Goal: Task Accomplishment & Management: Use online tool/utility

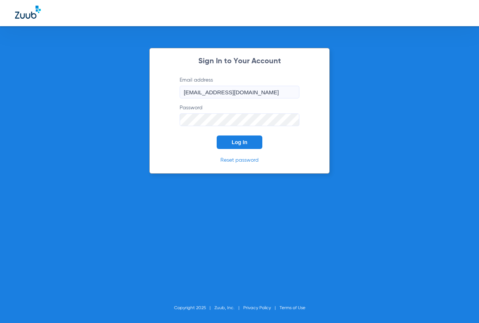
click at [227, 144] on button "Log In" at bounding box center [240, 141] width 46 height 13
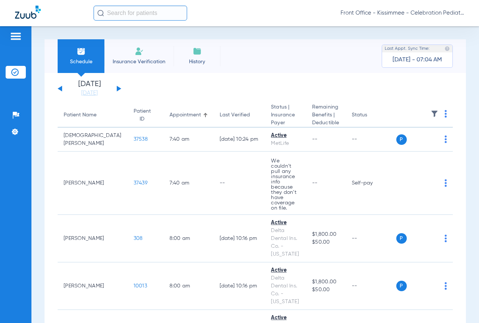
click at [84, 97] on link "[DATE]" at bounding box center [89, 92] width 45 height 7
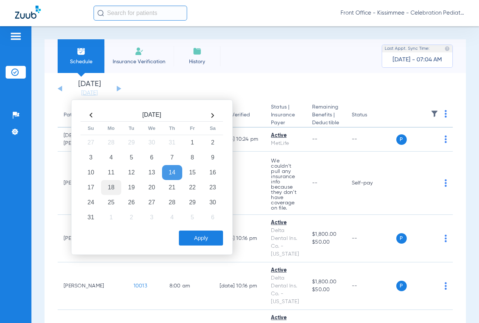
click at [110, 187] on td "18" at bounding box center [111, 187] width 20 height 15
click at [216, 241] on button "Apply" at bounding box center [201, 237] width 44 height 15
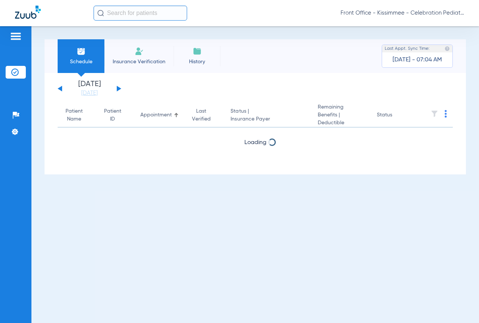
click at [322, 53] on div "Schedule Insurance Verification History Last Appt. Sync Time: [DATE] - 07:04 AM" at bounding box center [255, 56] width 421 height 34
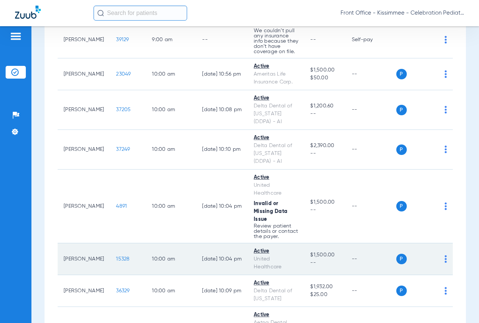
scroll to position [673, 0]
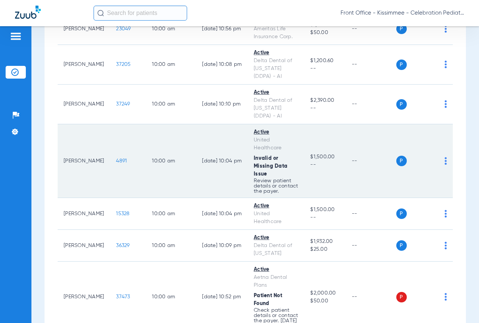
click at [116, 163] on span "4891" at bounding box center [121, 160] width 11 height 5
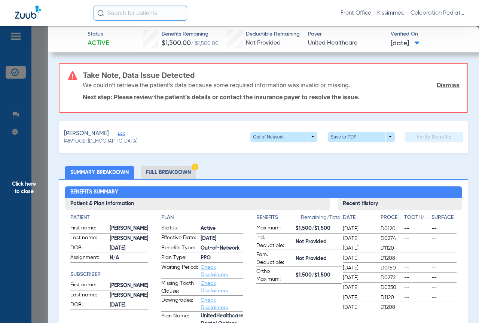
click at [155, 173] on li "Full Breakdown" at bounding box center [168, 172] width 55 height 13
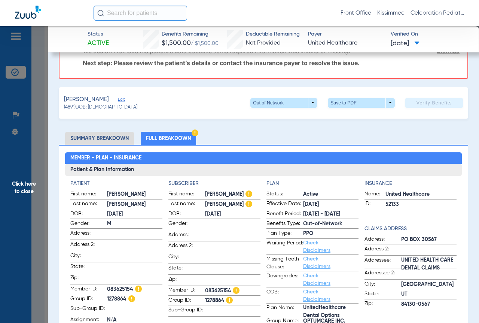
scroll to position [23, 0]
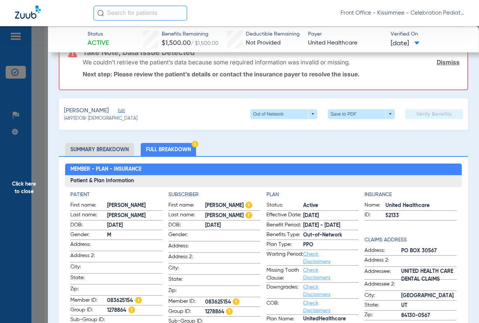
drag, startPoint x: 107, startPoint y: 299, endPoint x: 132, endPoint y: 299, distance: 25.8
click at [132, 299] on span "083625154" at bounding box center [134, 301] width 55 height 8
copy span "083625154"
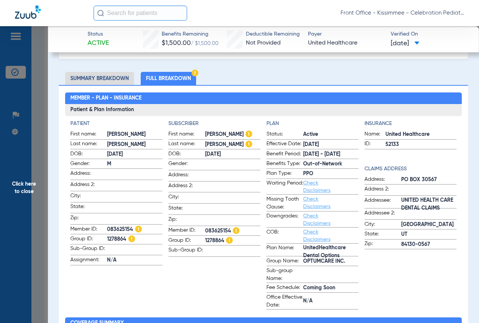
scroll to position [112, 0]
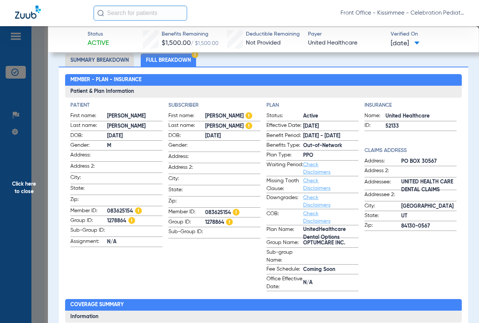
click at [26, 202] on span "Click here to close" at bounding box center [24, 187] width 48 height 323
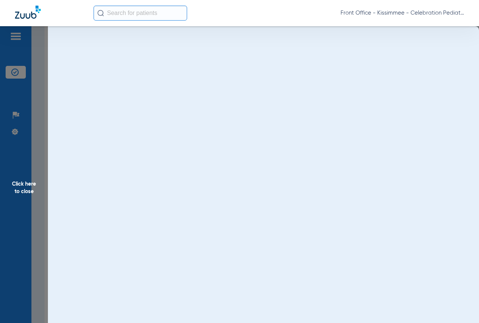
scroll to position [0, 0]
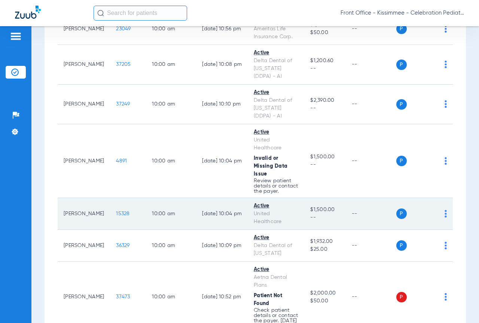
click at [117, 216] on span "15328" at bounding box center [122, 213] width 13 height 5
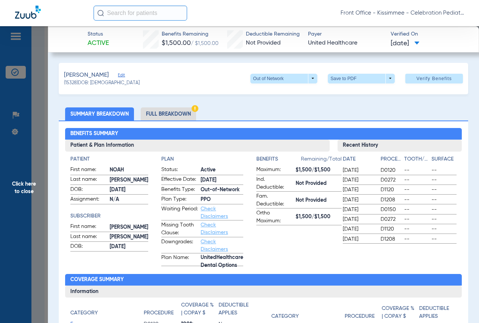
click at [156, 112] on li "Full Breakdown" at bounding box center [168, 113] width 55 height 13
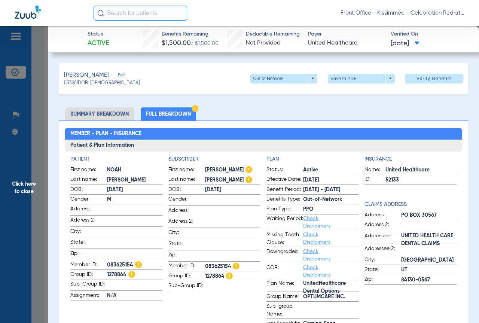
click at [37, 190] on span "Click here to close" at bounding box center [24, 187] width 48 height 323
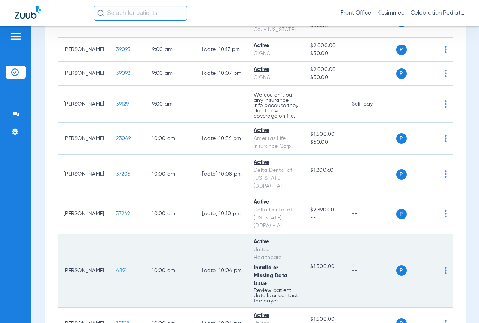
scroll to position [561, 0]
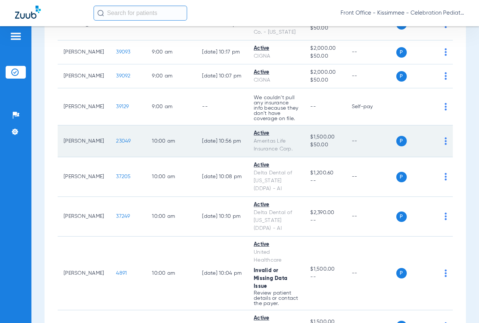
click at [116, 141] on span "23049" at bounding box center [123, 140] width 15 height 5
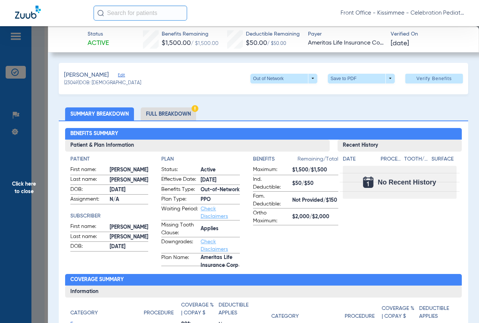
click at [167, 113] on li "Full Breakdown" at bounding box center [168, 113] width 55 height 13
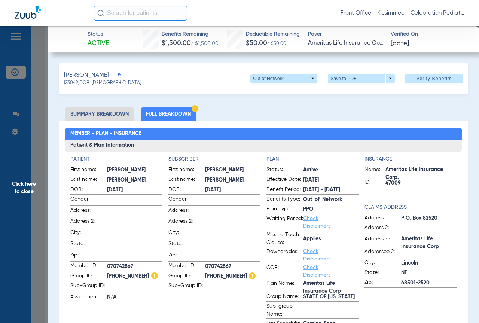
click at [39, 183] on span "Click here to close" at bounding box center [24, 187] width 48 height 323
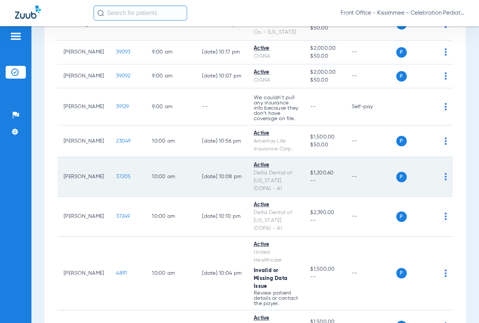
click at [116, 179] on span "37205" at bounding box center [123, 176] width 15 height 5
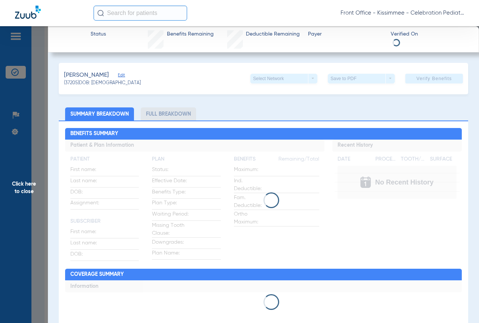
click at [177, 116] on li "Full Breakdown" at bounding box center [168, 113] width 55 height 13
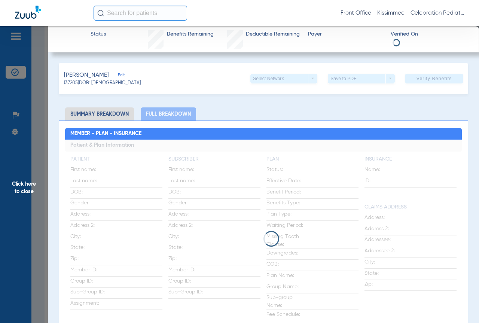
click at [177, 116] on li "Full Breakdown" at bounding box center [168, 113] width 55 height 13
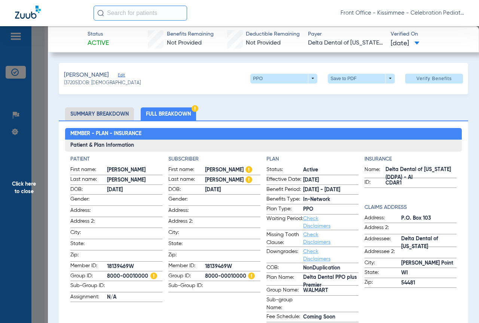
click at [266, 78] on span at bounding box center [283, 79] width 67 height 10
click at [215, 79] on div at bounding box center [239, 161] width 479 height 323
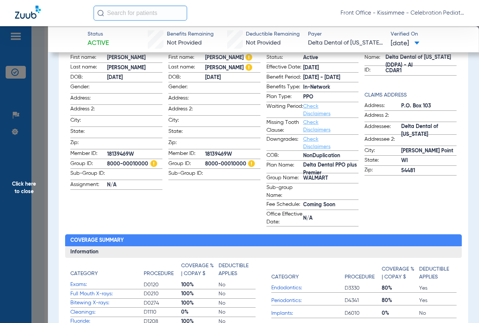
scroll to position [0, 0]
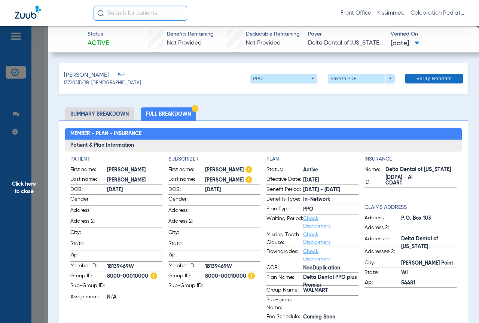
click at [430, 82] on span at bounding box center [434, 79] width 58 height 18
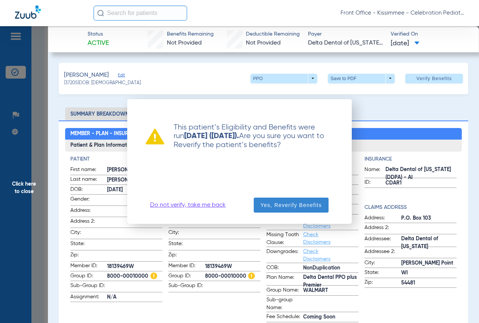
click at [271, 208] on span "Yes, Reverify Benefits" at bounding box center [290, 204] width 61 height 7
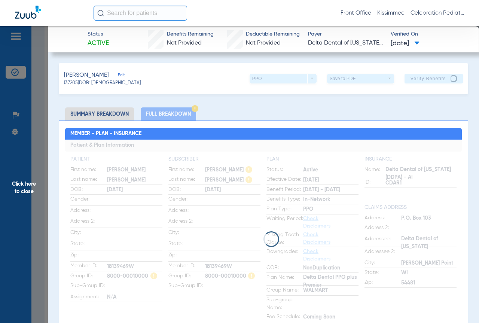
click at [179, 108] on li "Full Breakdown" at bounding box center [168, 113] width 55 height 13
click at [43, 158] on span "Click here to close" at bounding box center [24, 187] width 48 height 323
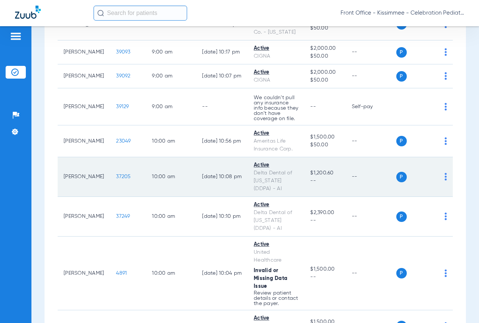
click at [116, 177] on span "37205" at bounding box center [123, 176] width 15 height 5
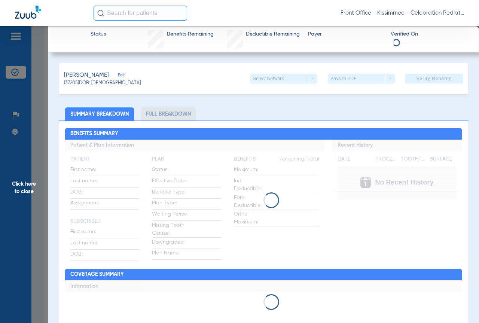
click at [40, 173] on span "Click here to close" at bounding box center [24, 187] width 48 height 323
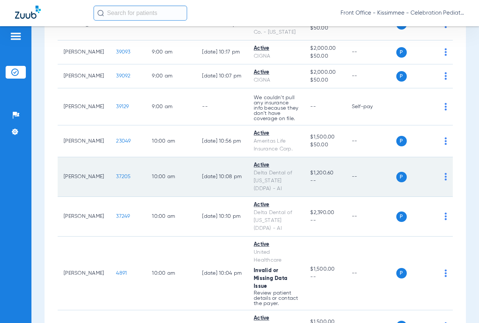
click at [116, 176] on span "37205" at bounding box center [123, 176] width 15 height 5
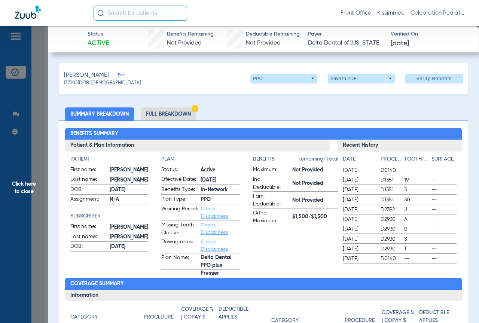
click at [41, 157] on span "Click here to close" at bounding box center [24, 187] width 48 height 323
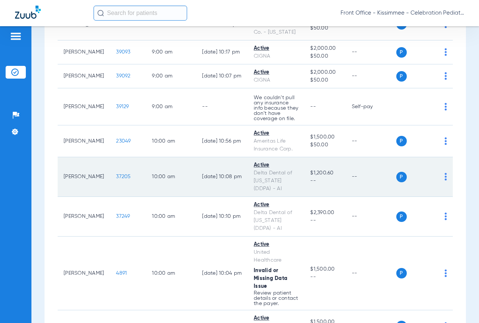
click at [116, 175] on span "37205" at bounding box center [123, 176] width 15 height 5
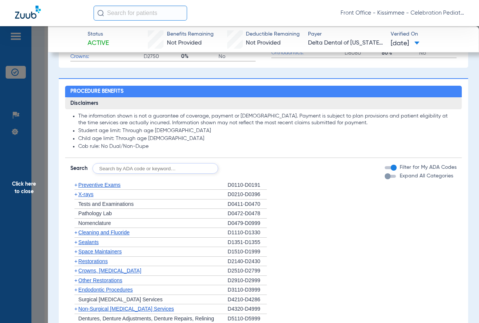
scroll to position [449, 0]
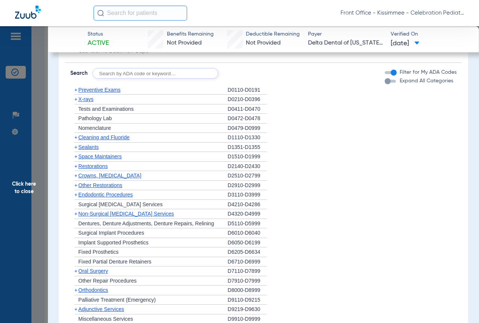
click at [385, 83] on div "button" at bounding box center [388, 81] width 6 height 6
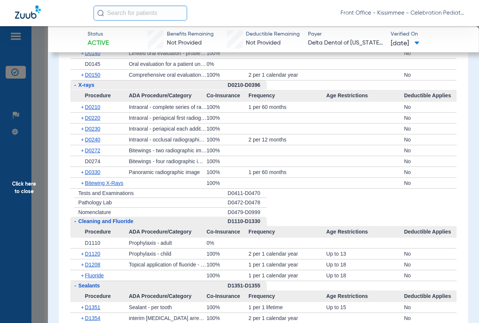
scroll to position [443, 0]
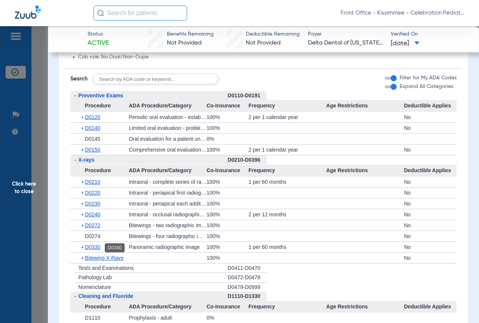
click at [98, 248] on span "D0330" at bounding box center [92, 247] width 15 height 6
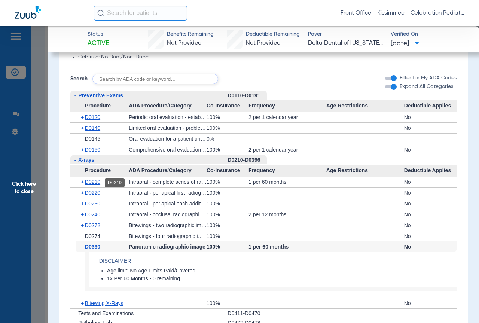
click at [93, 183] on span "D0210" at bounding box center [92, 182] width 15 height 6
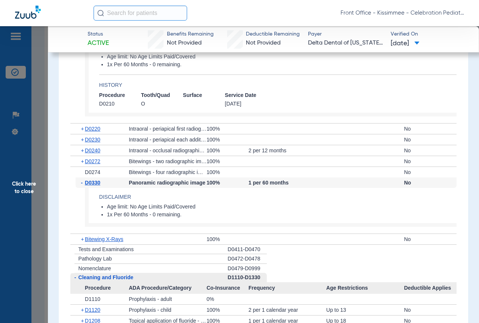
scroll to position [593, 0]
click at [95, 163] on span "D0272" at bounding box center [92, 161] width 15 height 6
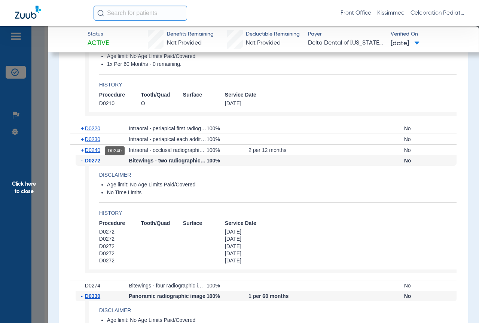
click at [95, 149] on span "D0240" at bounding box center [92, 150] width 15 height 6
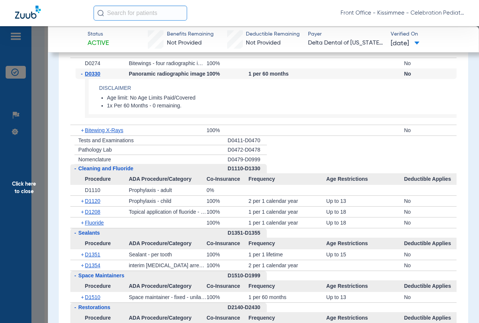
scroll to position [892, 0]
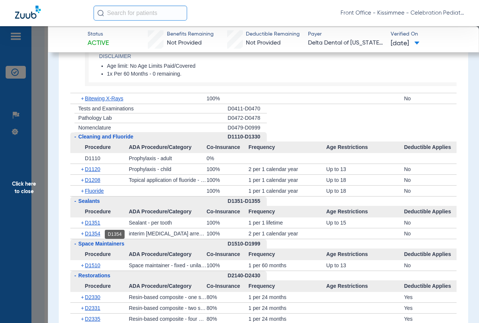
click at [98, 233] on span "D1354" at bounding box center [92, 233] width 15 height 6
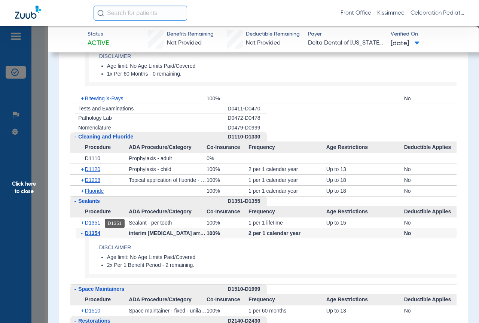
click at [97, 225] on span "D1351" at bounding box center [92, 223] width 15 height 6
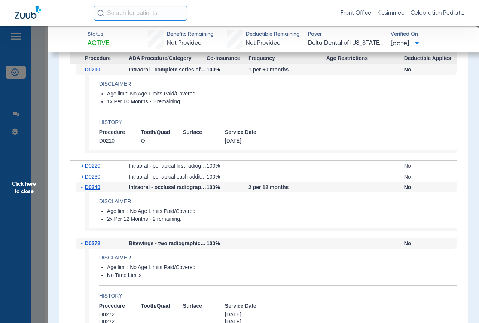
scroll to position [481, 0]
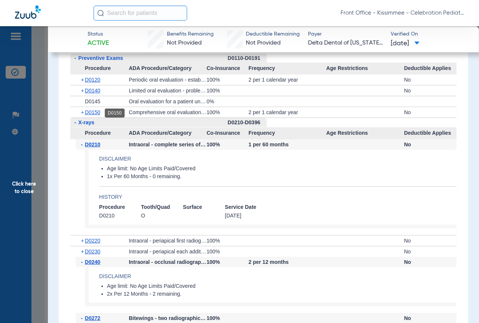
click at [92, 113] on span "D0150" at bounding box center [92, 112] width 15 height 6
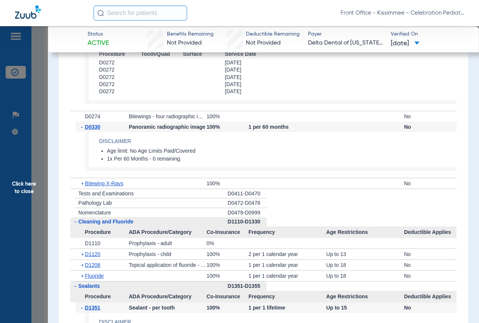
scroll to position [930, 0]
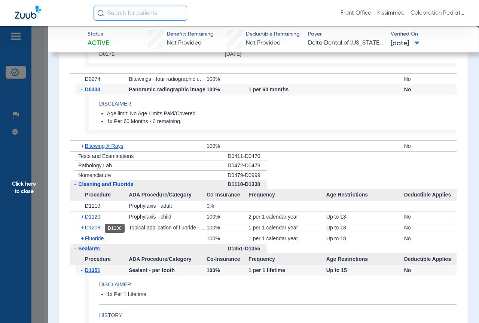
click at [95, 230] on span "D1208" at bounding box center [92, 227] width 15 height 6
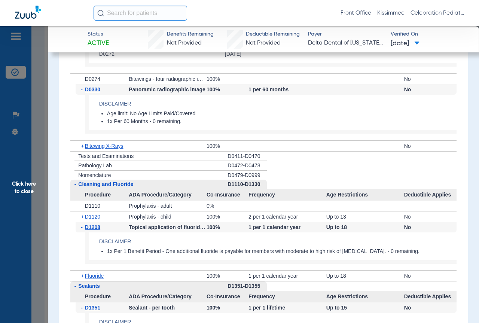
click at [36, 188] on span "Click here to close" at bounding box center [24, 187] width 48 height 323
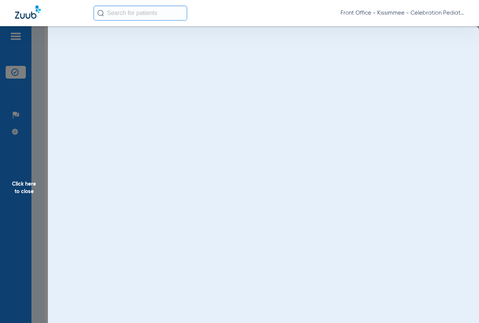
scroll to position [0, 0]
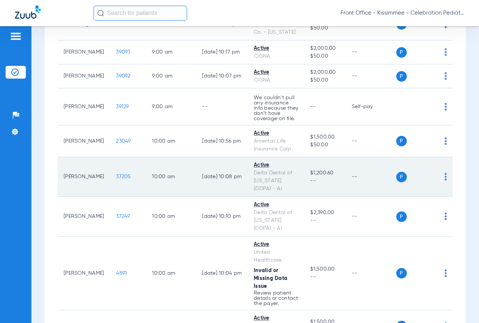
click at [116, 178] on span "37205" at bounding box center [123, 176] width 15 height 5
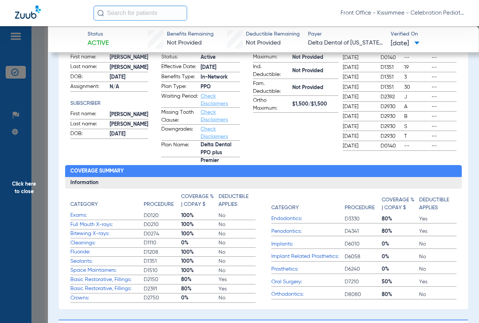
scroll to position [112, 0]
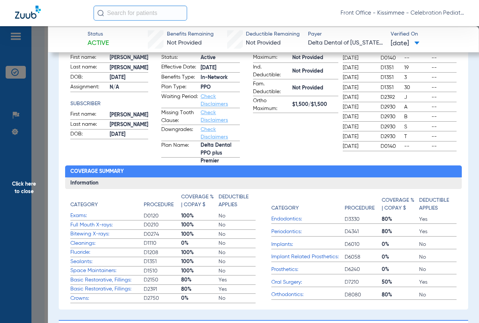
drag, startPoint x: 31, startPoint y: 204, endPoint x: 81, endPoint y: 201, distance: 49.8
click at [31, 204] on span "Click here to close" at bounding box center [24, 187] width 48 height 323
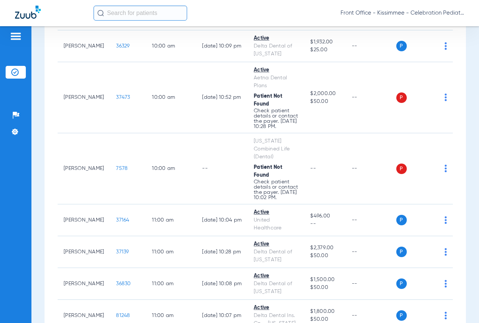
scroll to position [898, 0]
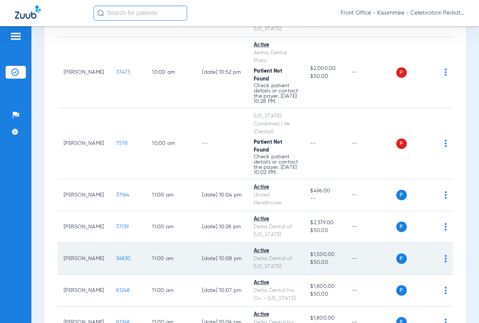
click at [116, 261] on span "36830" at bounding box center [123, 258] width 15 height 5
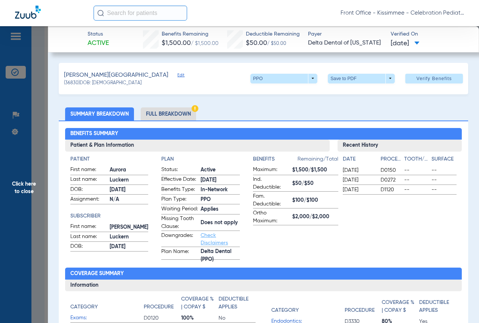
click at [177, 108] on li "Full Breakdown" at bounding box center [168, 113] width 55 height 13
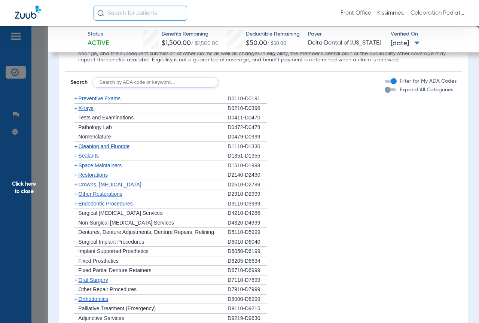
scroll to position [745, 0]
click at [86, 112] on span "X-rays" at bounding box center [85, 109] width 15 height 6
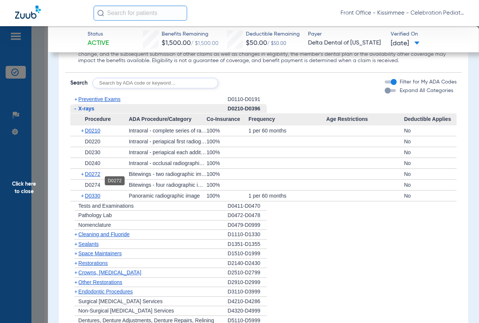
click at [97, 177] on span "D0272" at bounding box center [92, 174] width 15 height 6
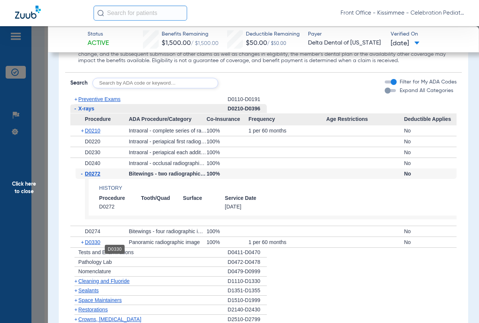
click at [96, 245] on span "D0330" at bounding box center [92, 242] width 15 height 6
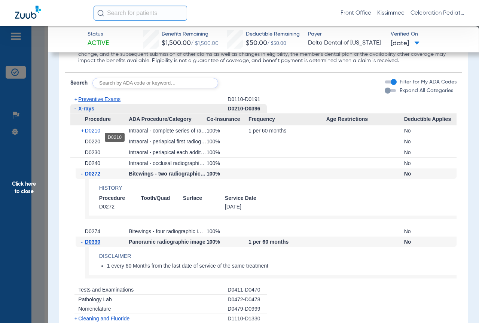
click at [97, 134] on span "D0210" at bounding box center [92, 131] width 15 height 6
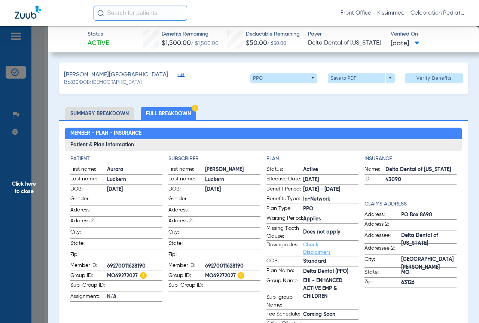
scroll to position [0, 0]
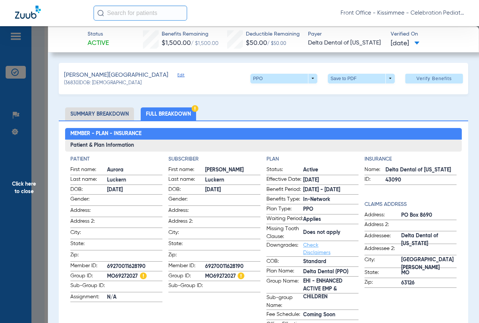
click at [36, 171] on span "Click here to close" at bounding box center [24, 187] width 48 height 323
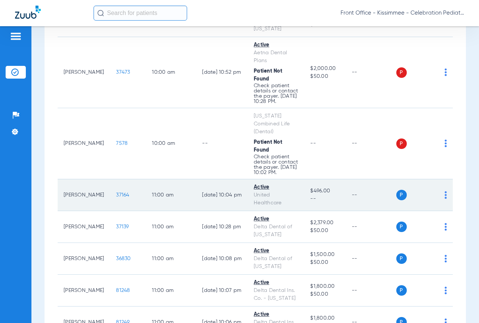
click at [116, 198] on span "37164" at bounding box center [122, 194] width 13 height 5
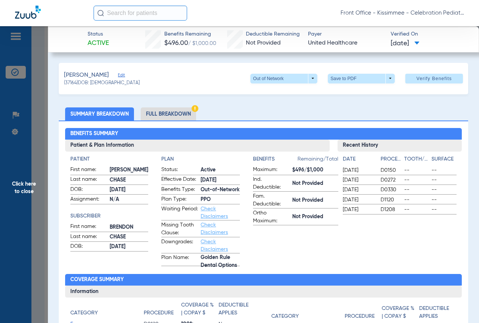
click at [156, 111] on li "Full Breakdown" at bounding box center [168, 113] width 55 height 13
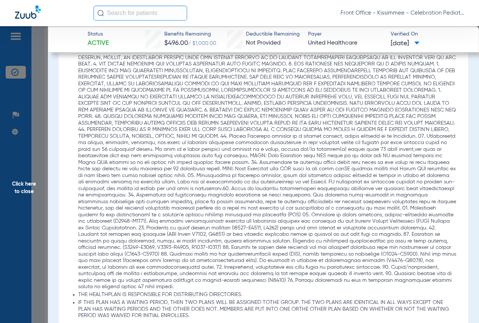
scroll to position [898, 0]
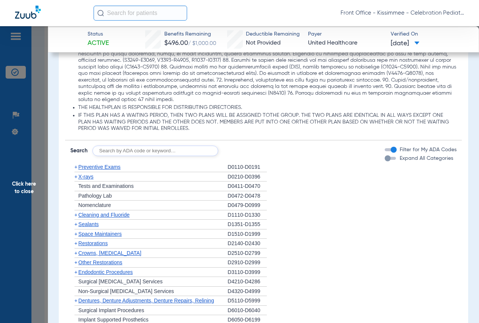
click at [386, 160] on div "button" at bounding box center [390, 158] width 11 height 3
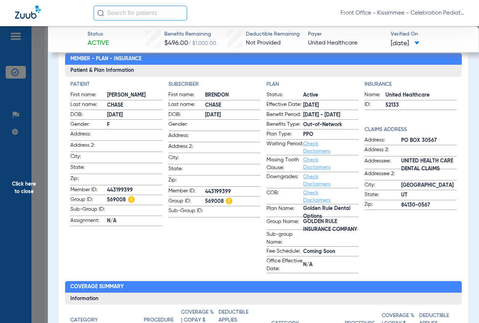
scroll to position [0, 0]
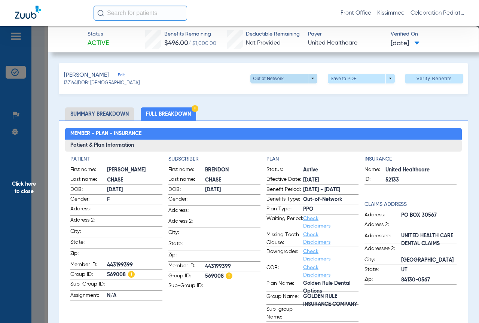
click at [275, 81] on span at bounding box center [284, 79] width 18 height 18
drag, startPoint x: 205, startPoint y: 59, endPoint x: 204, endPoint y: 77, distance: 18.4
click at [205, 61] on div at bounding box center [239, 161] width 479 height 323
click at [339, 108] on ul "Summary Breakdown Full Breakdown" at bounding box center [263, 113] width 409 height 13
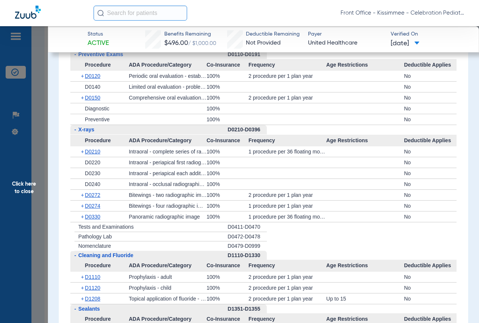
scroll to position [1010, 0]
click at [95, 220] on span "D0330" at bounding box center [92, 217] width 15 height 6
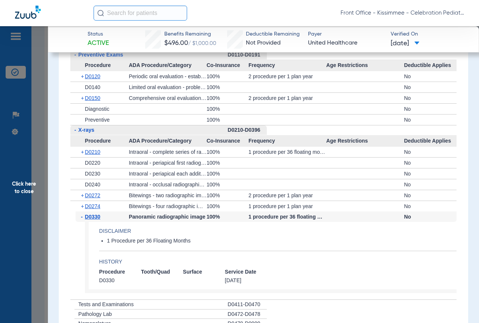
click at [96, 219] on span "D0330" at bounding box center [92, 217] width 15 height 6
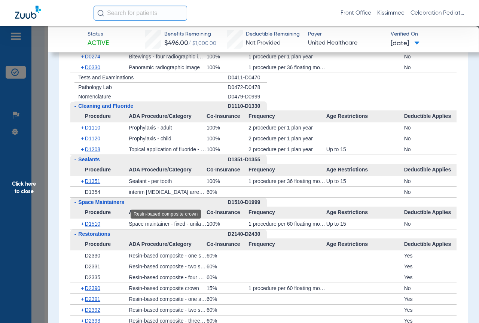
scroll to position [1085, 0]
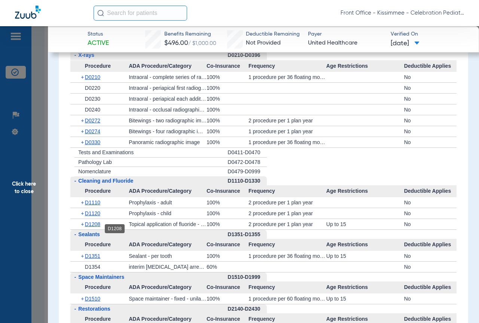
click at [96, 226] on span "D1208" at bounding box center [92, 224] width 15 height 6
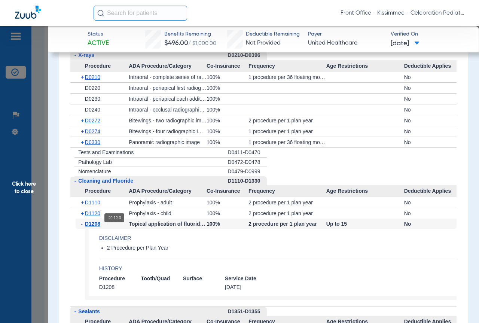
click at [96, 215] on span "D1120" at bounding box center [92, 213] width 15 height 6
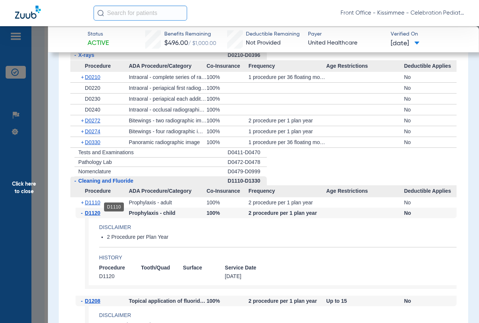
click at [96, 205] on span "D1110" at bounding box center [92, 202] width 15 height 6
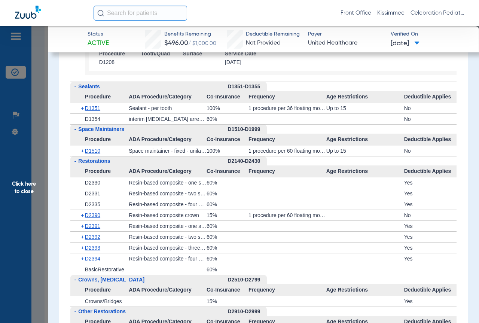
scroll to position [1384, 0]
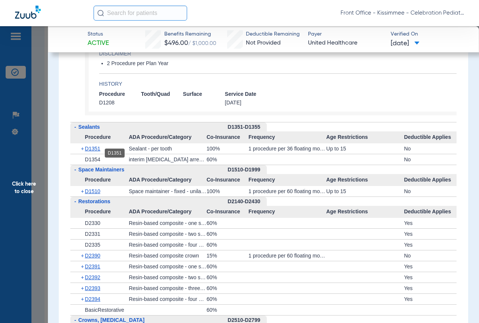
click at [97, 152] on span "D1351" at bounding box center [92, 149] width 15 height 6
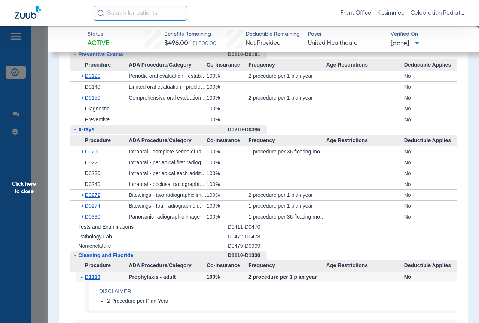
scroll to position [1010, 0]
click at [92, 198] on span "D0272" at bounding box center [92, 195] width 15 height 6
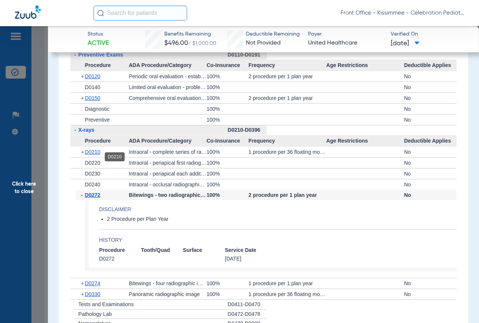
click at [97, 155] on span "D0210" at bounding box center [92, 152] width 15 height 6
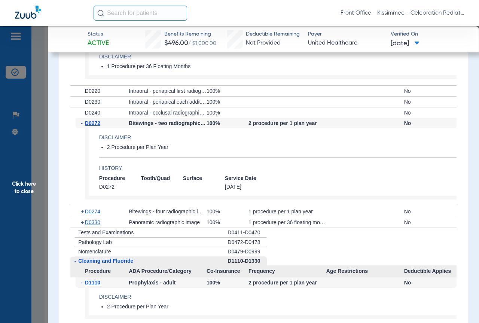
scroll to position [1122, 0]
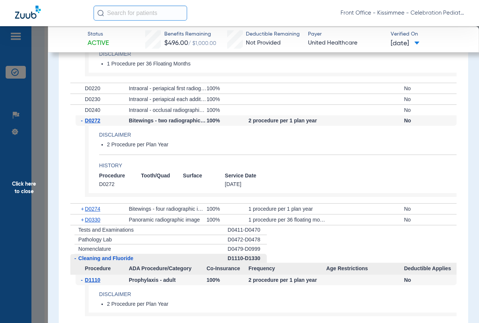
click at [43, 182] on span "Click here to close" at bounding box center [24, 187] width 48 height 323
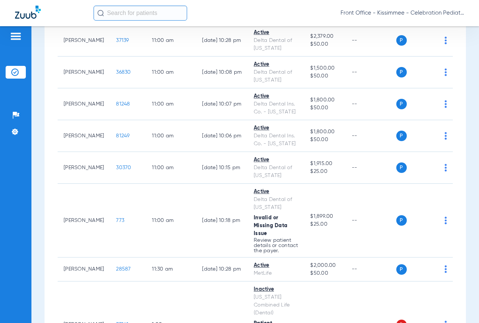
scroll to position [1085, 0]
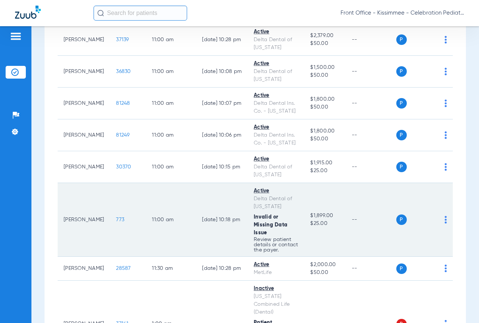
click at [116, 222] on span "773" at bounding box center [120, 219] width 8 height 5
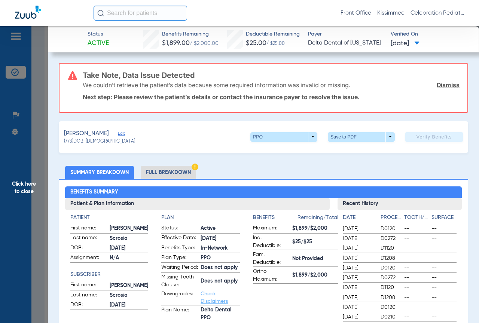
click at [176, 172] on li "Full Breakdown" at bounding box center [168, 172] width 55 height 13
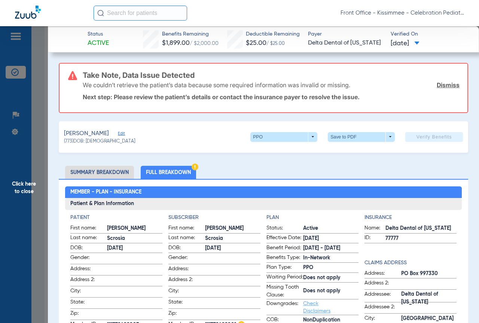
click at [43, 162] on span "Click here to close" at bounding box center [24, 187] width 48 height 323
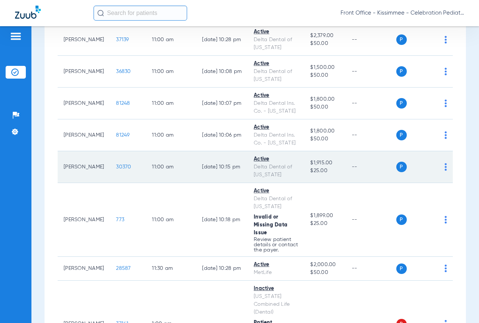
click at [116, 169] on span "30370" at bounding box center [123, 166] width 15 height 5
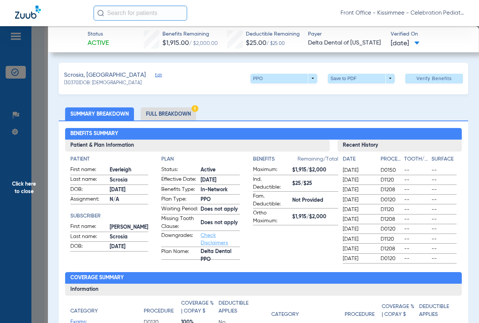
click at [171, 116] on li "Full Breakdown" at bounding box center [168, 113] width 55 height 13
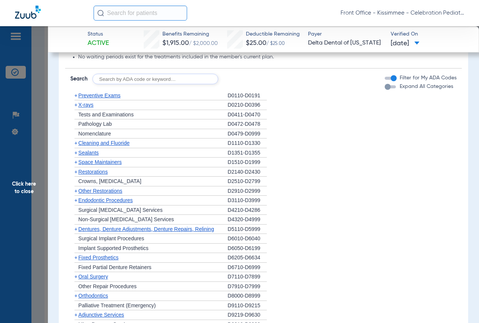
scroll to position [808, 0]
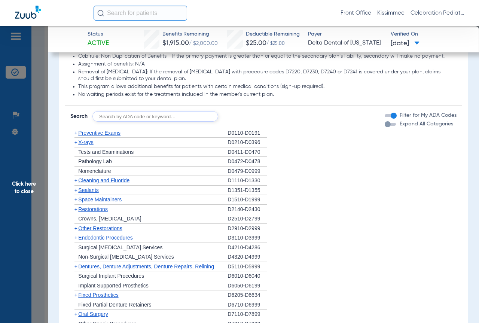
click at [385, 127] on div "button" at bounding box center [388, 124] width 6 height 6
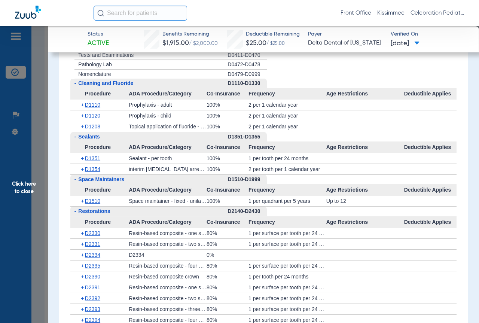
scroll to position [1070, 0]
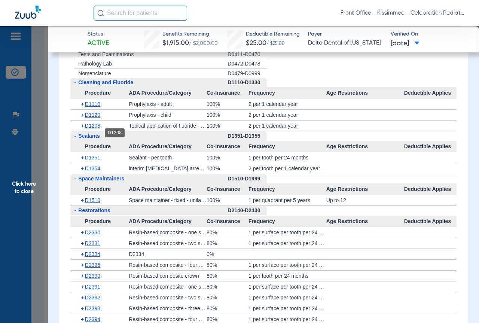
click at [100, 129] on span "D1208" at bounding box center [92, 126] width 15 height 6
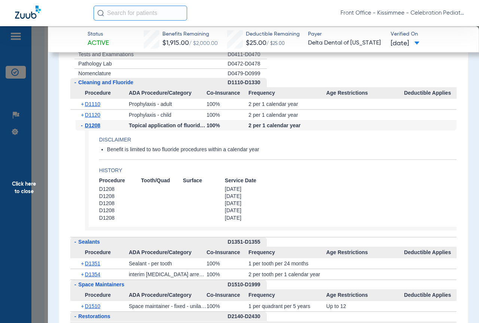
click at [100, 128] on span "D1208" at bounding box center [92, 125] width 15 height 6
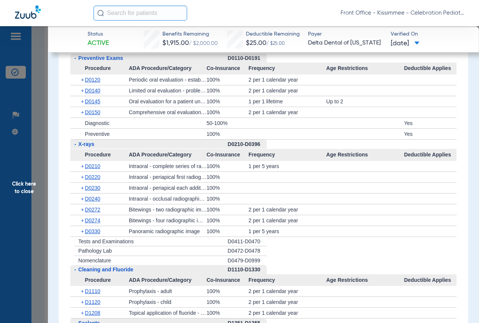
scroll to position [1108, 0]
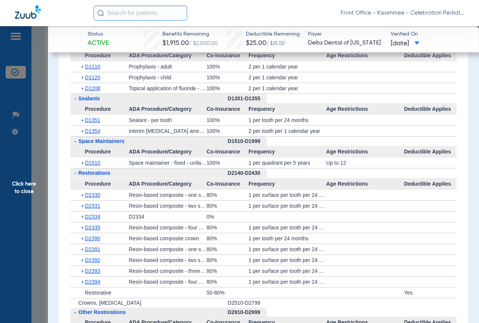
click at [44, 157] on span "Click here to close" at bounding box center [24, 187] width 48 height 323
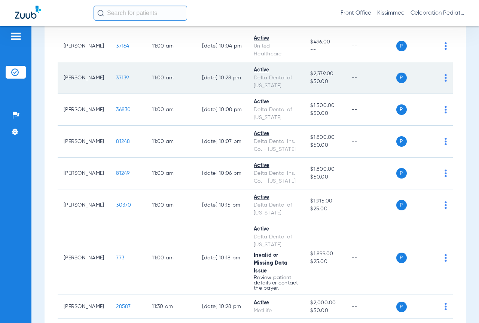
scroll to position [1010, 0]
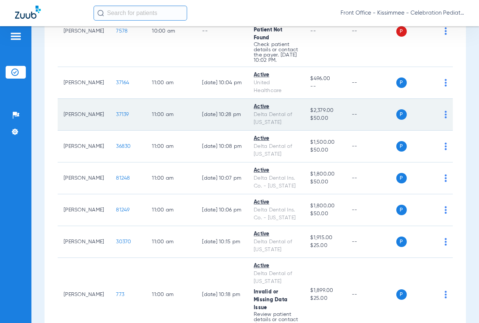
click at [116, 117] on span "37139" at bounding box center [122, 114] width 13 height 5
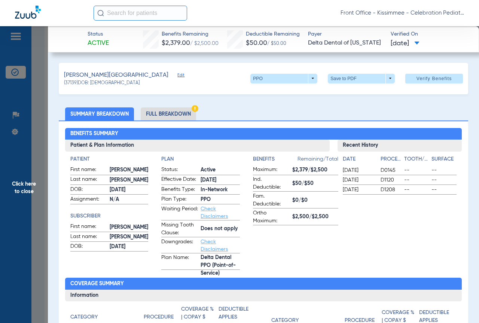
click at [157, 108] on li "Full Breakdown" at bounding box center [168, 113] width 55 height 13
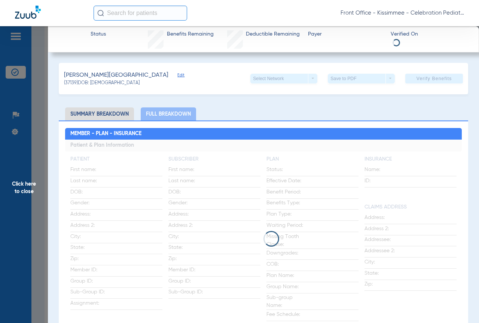
click at [164, 113] on li "Full Breakdown" at bounding box center [168, 113] width 55 height 13
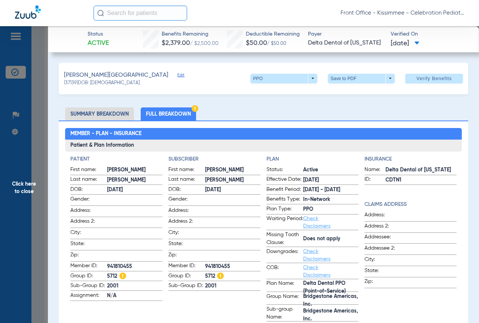
click at [180, 114] on li "Full Breakdown" at bounding box center [168, 113] width 55 height 13
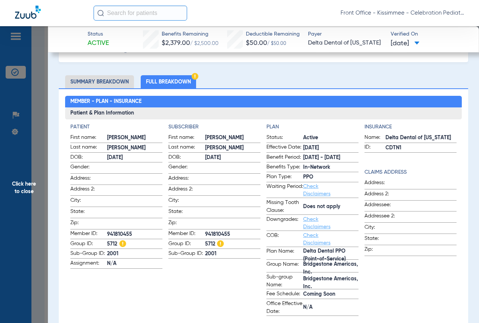
scroll to position [75, 0]
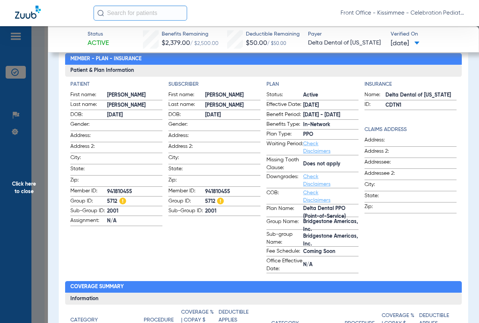
click at [41, 178] on span "Click here to close" at bounding box center [24, 187] width 48 height 323
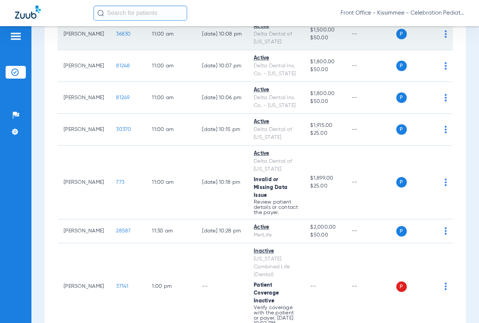
scroll to position [1272, 0]
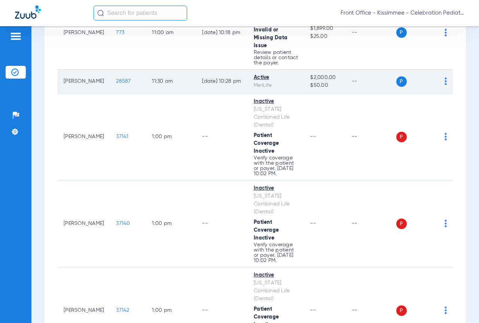
click at [116, 84] on span "28587" at bounding box center [123, 81] width 15 height 5
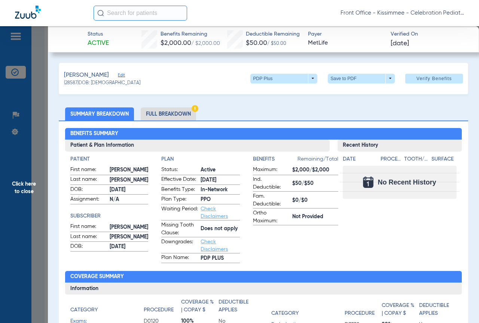
drag, startPoint x: 173, startPoint y: 117, endPoint x: 167, endPoint y: 113, distance: 7.1
click at [173, 117] on li "Full Breakdown" at bounding box center [168, 113] width 55 height 13
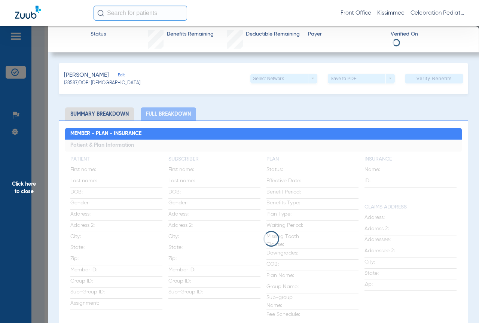
click at [163, 112] on li "Full Breakdown" at bounding box center [168, 113] width 55 height 13
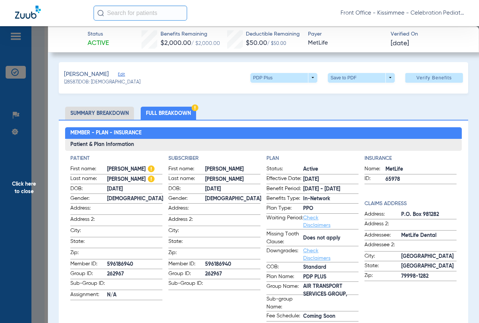
scroll to position [0, 0]
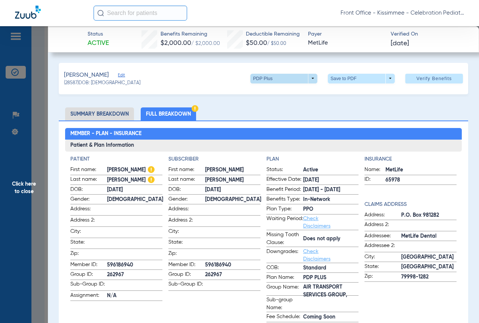
click at [301, 79] on span at bounding box center [283, 79] width 67 height 10
click at [298, 79] on div at bounding box center [239, 161] width 479 height 323
click at [303, 77] on span at bounding box center [283, 79] width 67 height 10
click at [303, 77] on div at bounding box center [239, 161] width 479 height 323
click at [290, 115] on ul "Summary Breakdown Full Breakdown" at bounding box center [263, 113] width 409 height 13
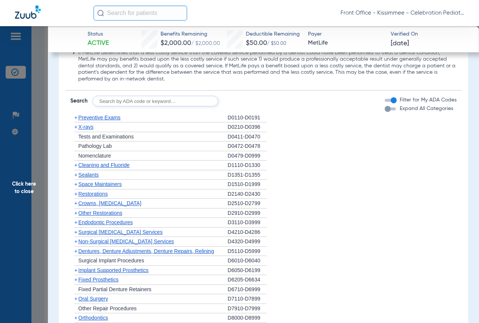
scroll to position [1197, 0]
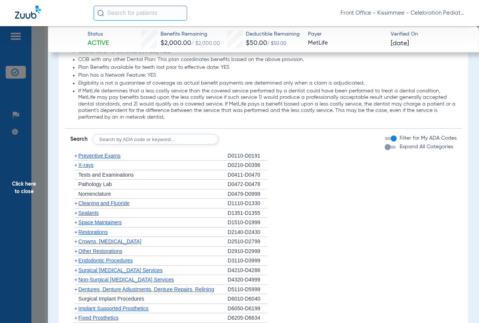
drag, startPoint x: 380, startPoint y: 137, endPoint x: 375, endPoint y: 139, distance: 5.2
click at [385, 144] on div "button" at bounding box center [388, 147] width 6 height 6
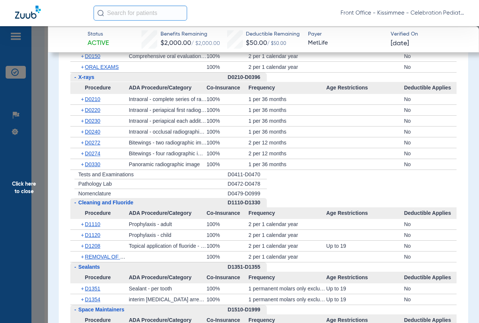
scroll to position [1388, 0]
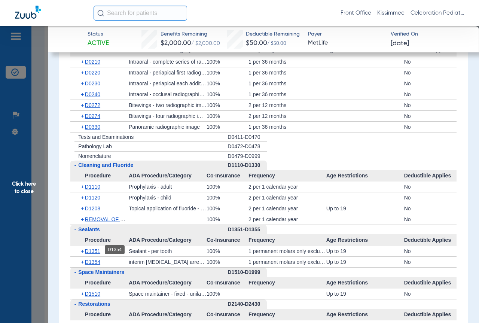
click at [92, 259] on span "D1354" at bounding box center [92, 262] width 15 height 6
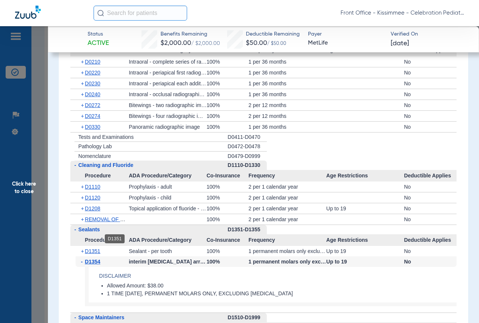
click at [98, 248] on span "D1351" at bounding box center [92, 251] width 15 height 6
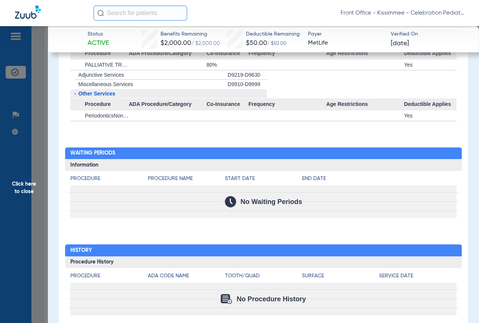
scroll to position [2265, 0]
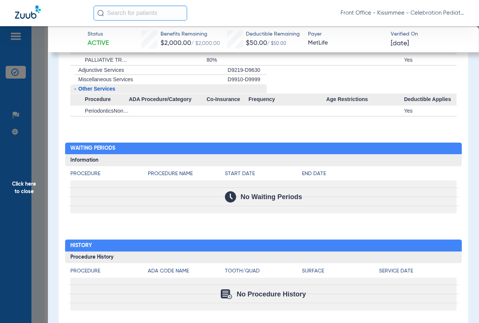
click at [241, 290] on span "No Procedure History" at bounding box center [270, 293] width 69 height 7
click at [37, 175] on span "Click here to close" at bounding box center [24, 187] width 48 height 323
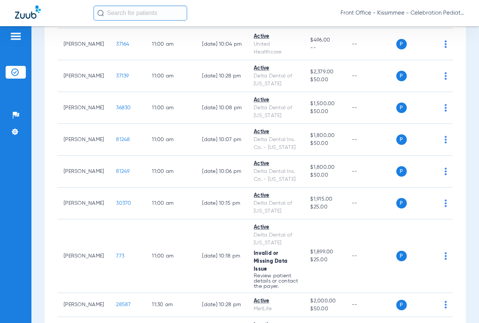
scroll to position [1048, 0]
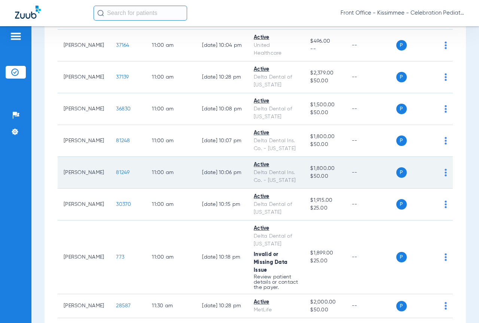
click at [116, 175] on span "81249" at bounding box center [122, 172] width 13 height 5
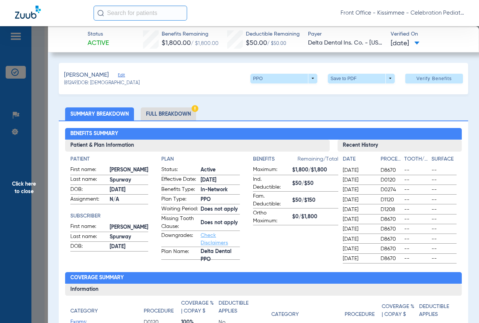
click at [181, 116] on li "Full Breakdown" at bounding box center [168, 113] width 55 height 13
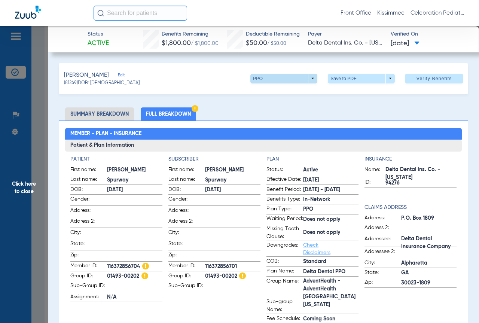
click at [280, 76] on span at bounding box center [284, 79] width 18 height 18
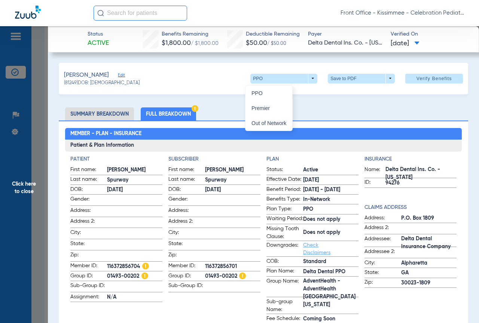
click at [221, 77] on div at bounding box center [239, 161] width 479 height 323
click at [31, 115] on span "Click here to close" at bounding box center [24, 187] width 48 height 323
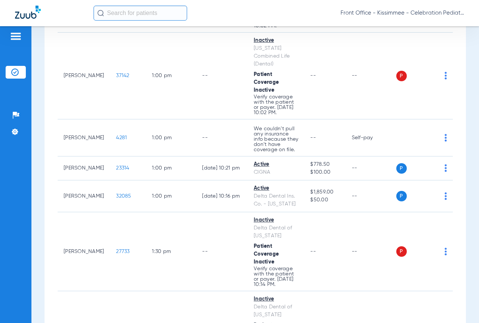
scroll to position [1571, 0]
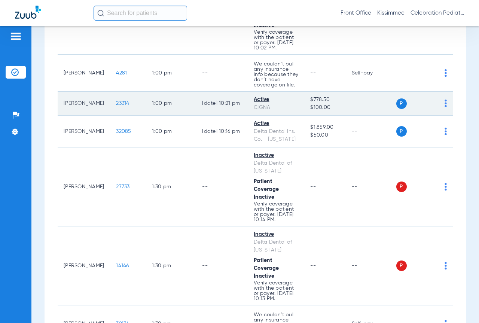
click at [116, 106] on span "23314" at bounding box center [122, 103] width 13 height 5
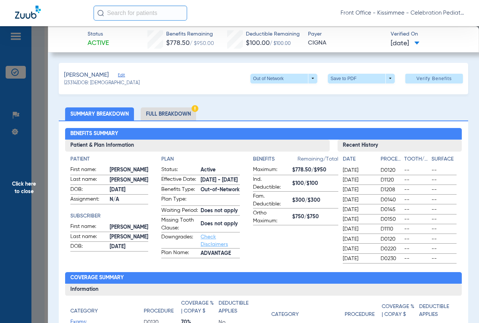
click at [174, 114] on li "Full Breakdown" at bounding box center [168, 113] width 55 height 13
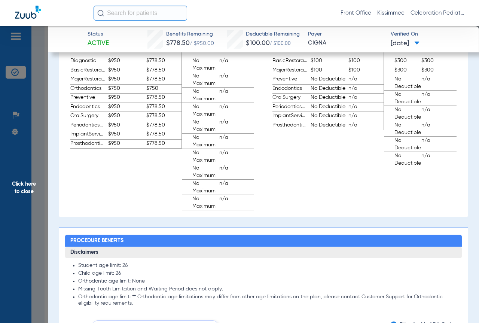
scroll to position [412, 0]
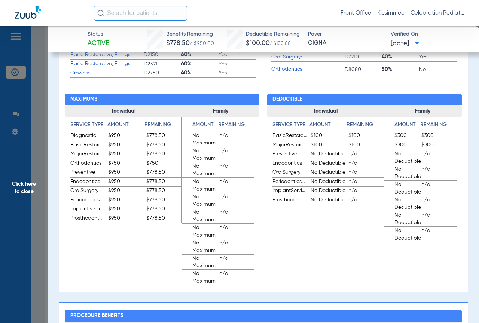
click at [310, 242] on app-breakdown-subsection "Individual Service Type Amount Remaining BasicRestorative $100 $100 MajorRestor…" at bounding box center [325, 173] width 117 height 137
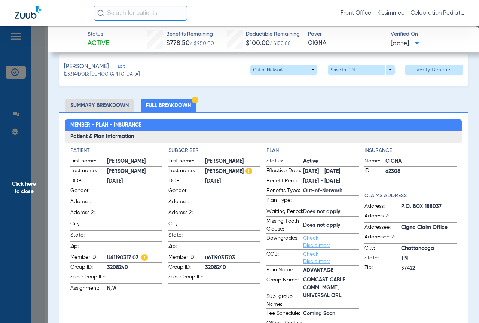
scroll to position [0, 0]
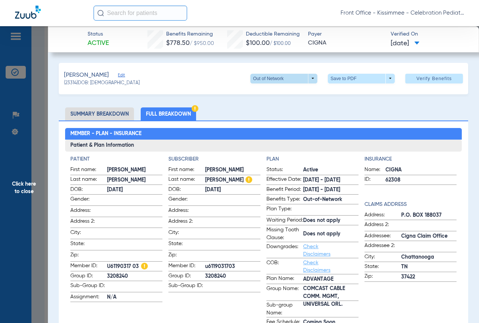
click at [279, 74] on span at bounding box center [284, 79] width 18 height 18
click at [280, 77] on div at bounding box center [239, 161] width 479 height 323
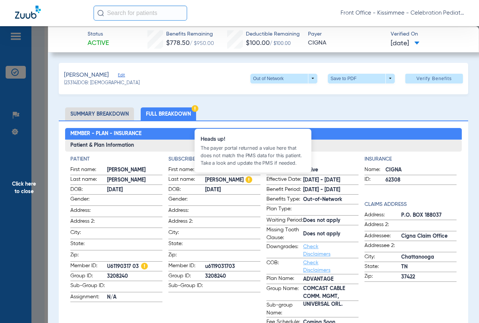
scroll to position [150, 0]
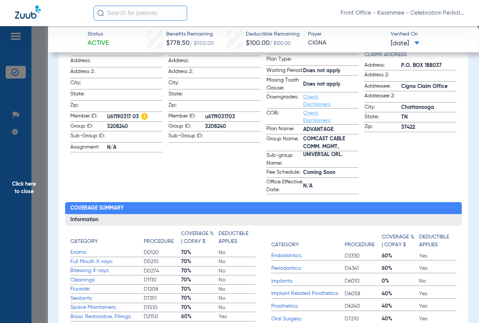
click at [198, 172] on app-subscriber-information "Subscriber First name: Jose Last name: Santana-vazquez DOB: 10/09/1990 Gender: …" at bounding box center [214, 100] width 92 height 189
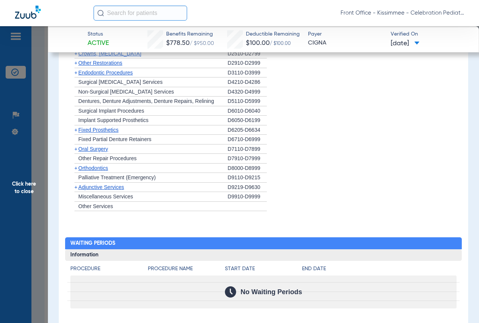
scroll to position [673, 0]
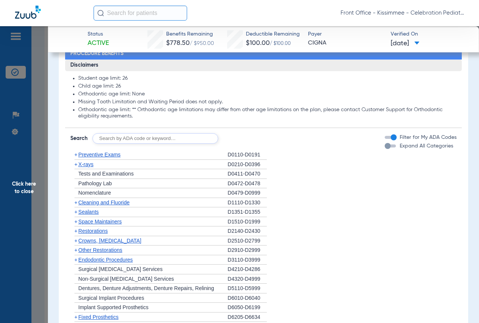
drag, startPoint x: 382, startPoint y: 155, endPoint x: 340, endPoint y: 162, distance: 42.5
click at [385, 149] on div "button" at bounding box center [388, 146] width 6 height 6
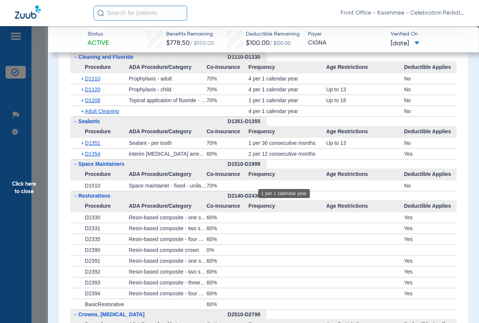
scroll to position [973, 0]
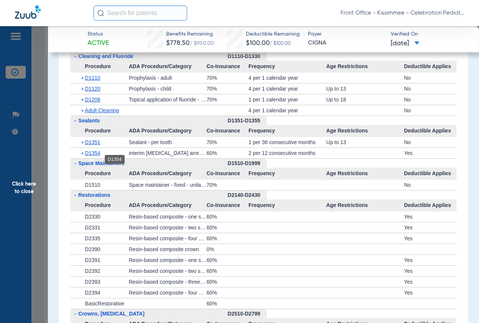
click at [96, 156] on span "D1354" at bounding box center [92, 153] width 15 height 6
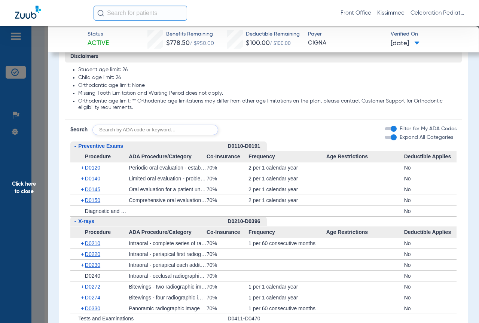
scroll to position [689, 0]
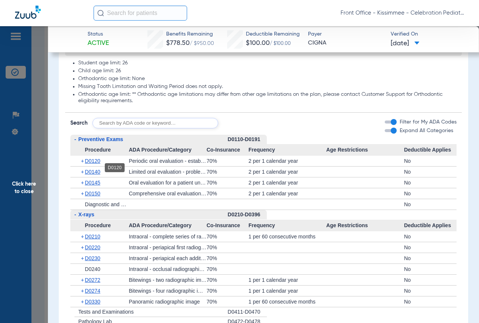
click at [90, 164] on span "D0120" at bounding box center [92, 161] width 15 height 6
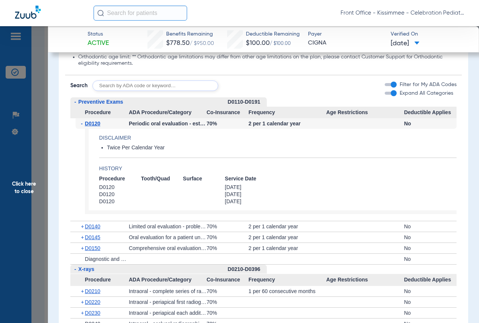
scroll to position [764, 0]
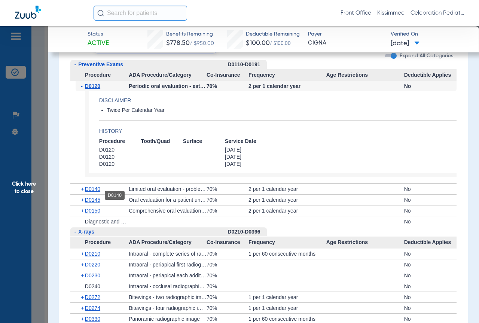
click at [100, 192] on span "D0140" at bounding box center [92, 189] width 15 height 6
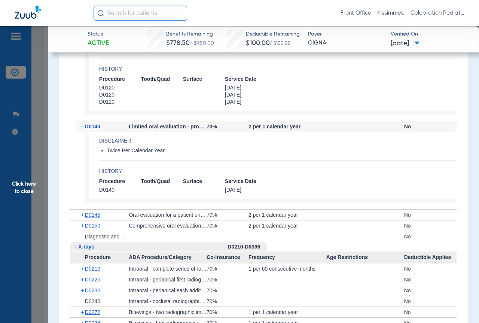
scroll to position [838, 0]
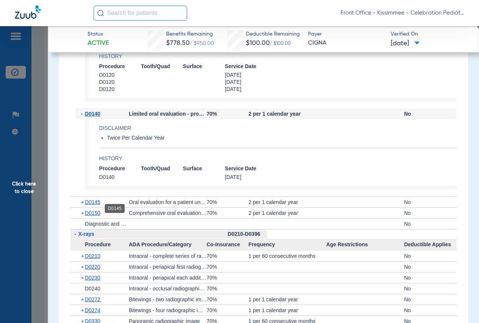
click at [95, 205] on span "D0145" at bounding box center [92, 202] width 15 height 6
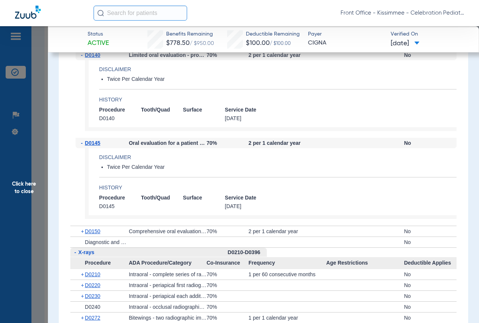
scroll to position [913, 0]
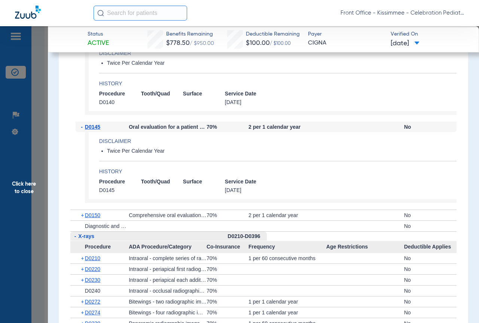
click at [95, 218] on span "D0150" at bounding box center [92, 215] width 15 height 6
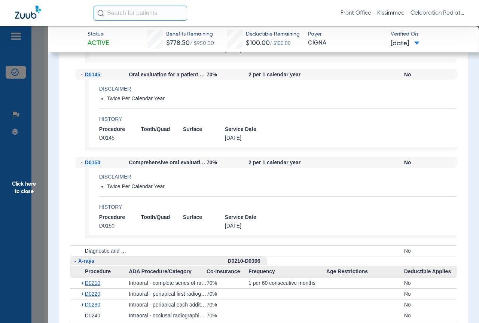
scroll to position [1025, 0]
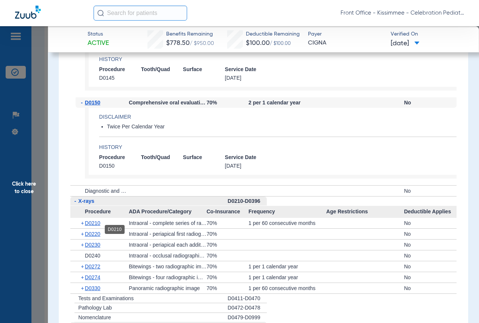
click at [96, 226] on span "D0210" at bounding box center [92, 223] width 15 height 6
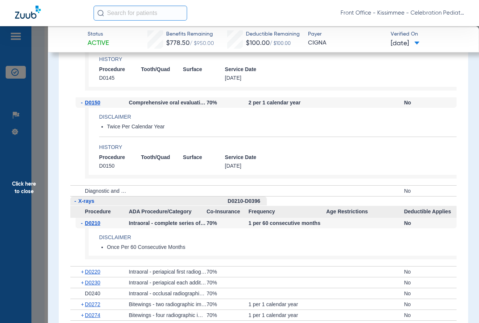
scroll to position [1138, 0]
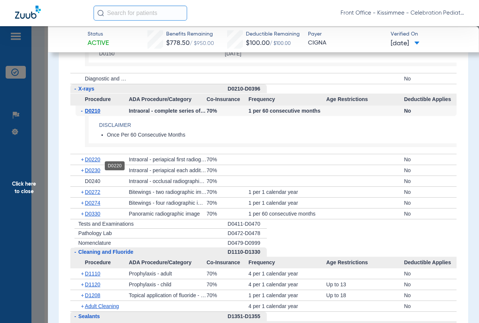
click at [94, 161] on div "+ D0220" at bounding box center [102, 159] width 53 height 10
click at [92, 165] on div "+ D0220" at bounding box center [102, 159] width 53 height 10
click at [92, 162] on span "D0220" at bounding box center [92, 159] width 15 height 6
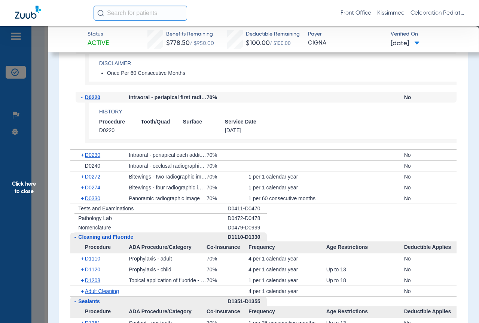
scroll to position [1213, 0]
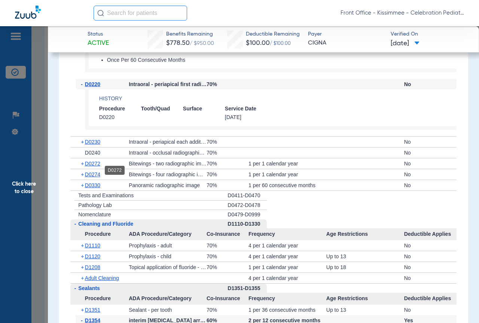
click at [95, 166] on span "D0272" at bounding box center [92, 164] width 15 height 6
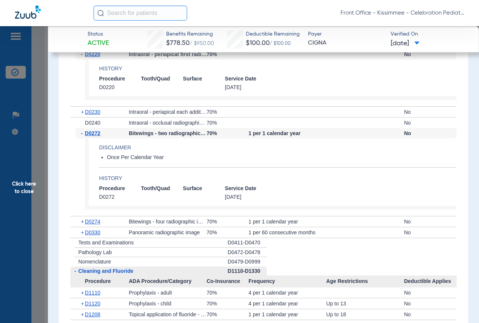
scroll to position [1250, 0]
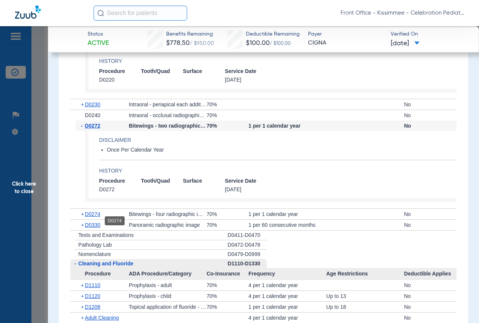
click at [95, 217] on span "D0274" at bounding box center [92, 214] width 15 height 6
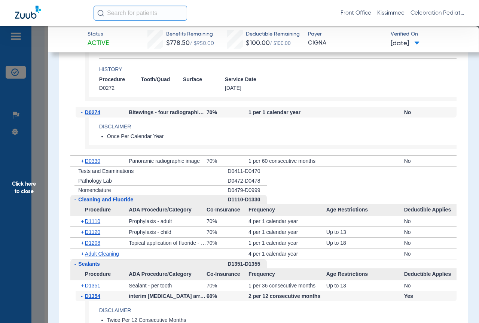
scroll to position [1400, 0]
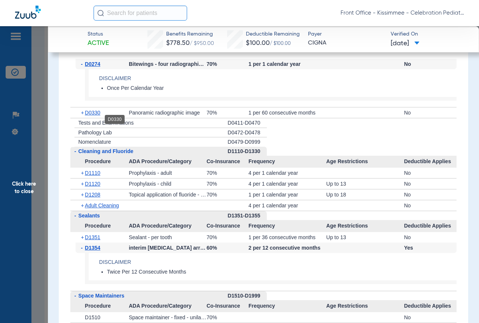
click at [91, 116] on span "D0330" at bounding box center [92, 113] width 15 height 6
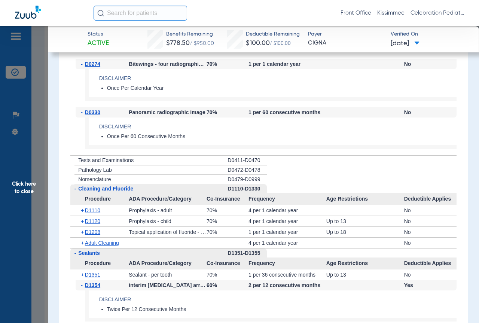
scroll to position [1474, 0]
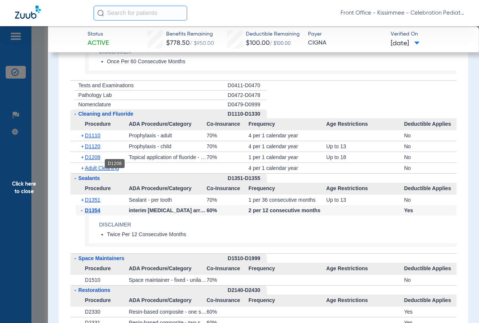
click at [95, 160] on span "D1208" at bounding box center [92, 157] width 15 height 6
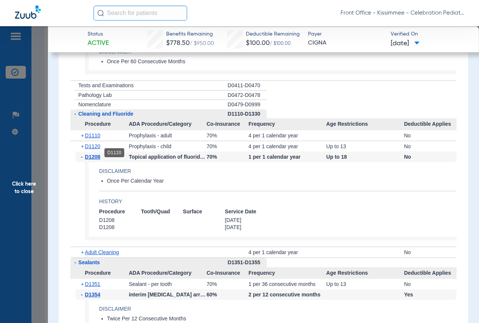
click at [94, 149] on span "D1120" at bounding box center [92, 146] width 15 height 6
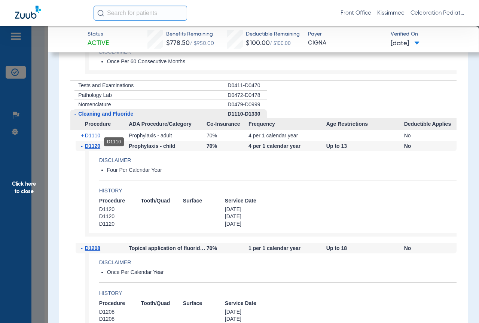
click at [95, 138] on span "D1110" at bounding box center [92, 135] width 15 height 6
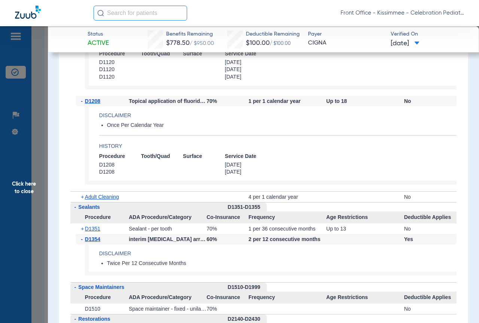
scroll to position [1736, 0]
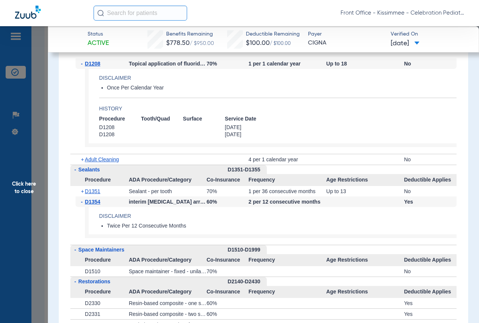
click at [37, 141] on span "Click here to close" at bounding box center [24, 187] width 48 height 323
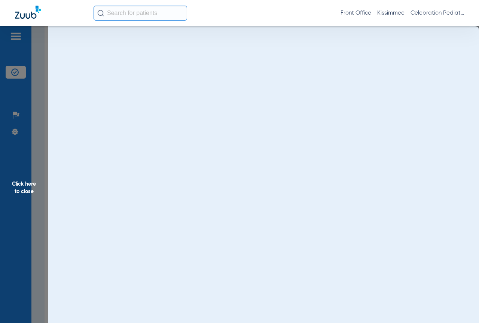
scroll to position [0, 0]
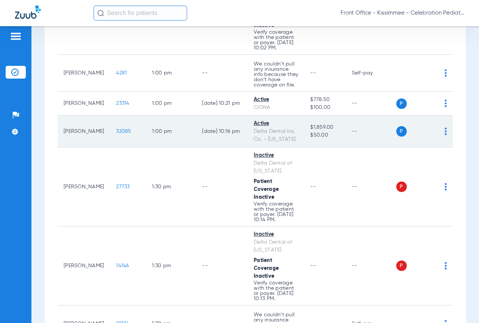
click at [116, 134] on span "32085" at bounding box center [123, 131] width 15 height 5
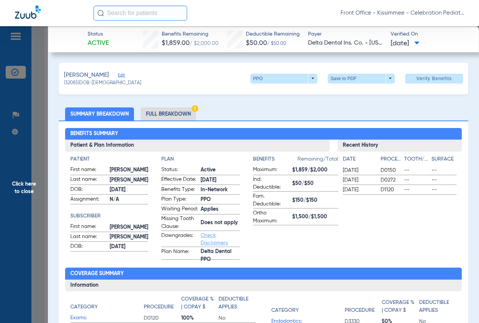
drag, startPoint x: 170, startPoint y: 116, endPoint x: 263, endPoint y: 106, distance: 93.4
click at [170, 116] on li "Full Breakdown" at bounding box center [168, 113] width 55 height 13
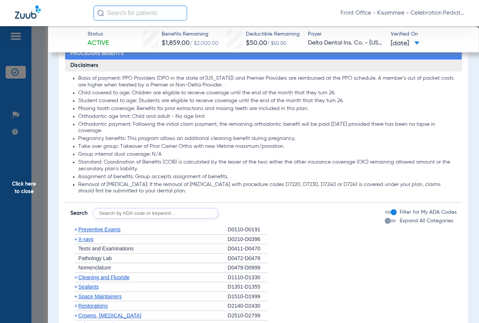
scroll to position [673, 0]
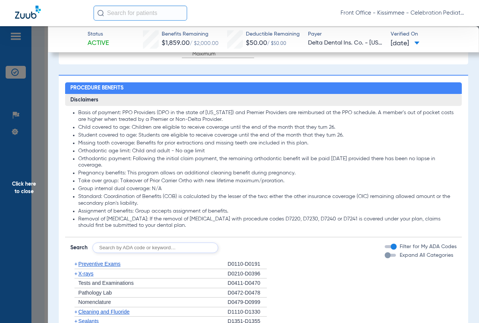
click at [385, 257] on div "button" at bounding box center [390, 255] width 11 height 3
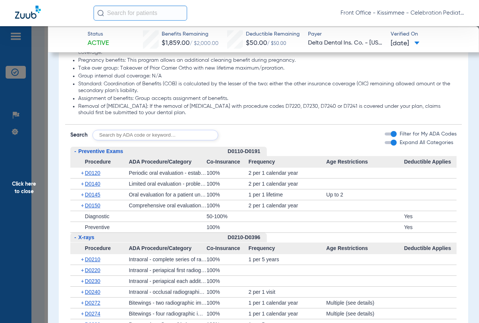
scroll to position [861, 0]
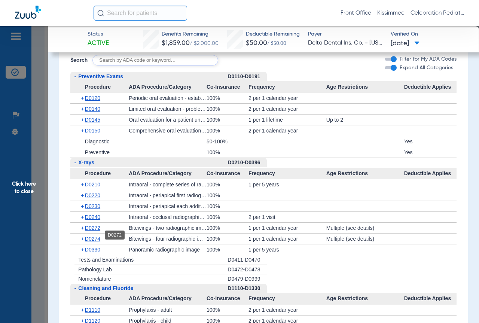
click at [92, 231] on span "D0272" at bounding box center [92, 228] width 15 height 6
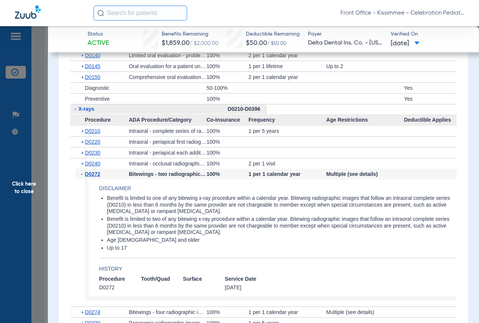
scroll to position [936, 0]
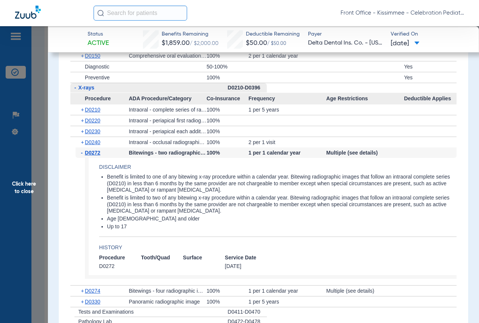
click at [92, 134] on div "+ D0230" at bounding box center [102, 131] width 53 height 10
click at [92, 113] on span "D0210" at bounding box center [92, 110] width 15 height 6
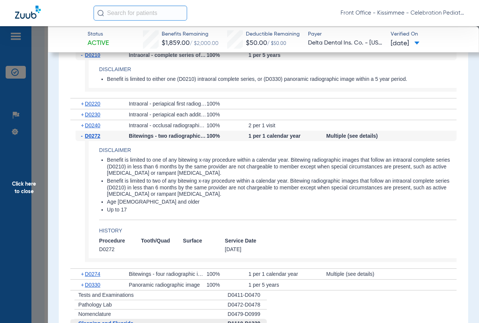
scroll to position [1048, 0]
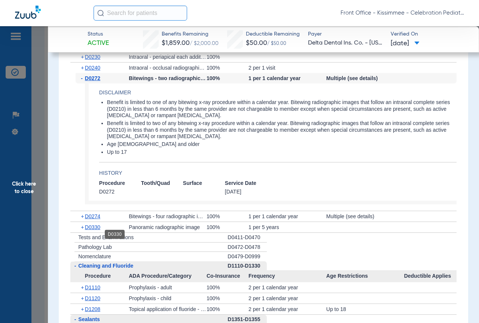
click at [92, 230] on span "D0330" at bounding box center [92, 227] width 15 height 6
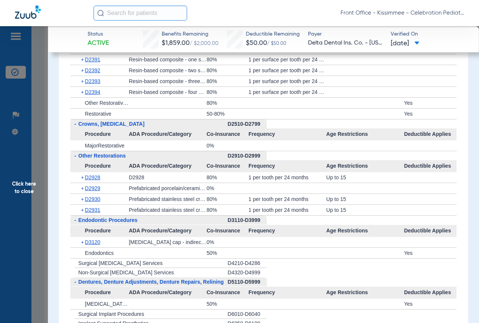
scroll to position [1497, 0]
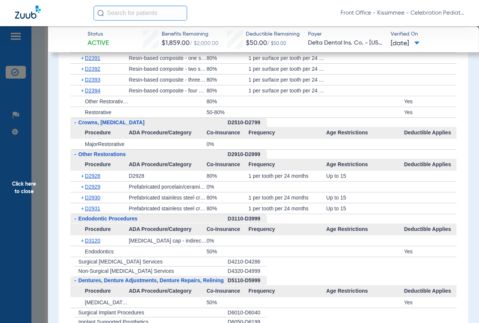
click at [37, 253] on span "Click here to close" at bounding box center [24, 187] width 48 height 323
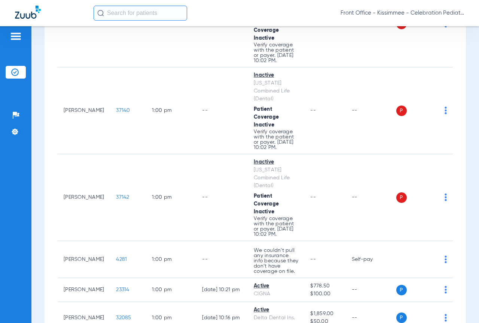
scroll to position [1347, 0]
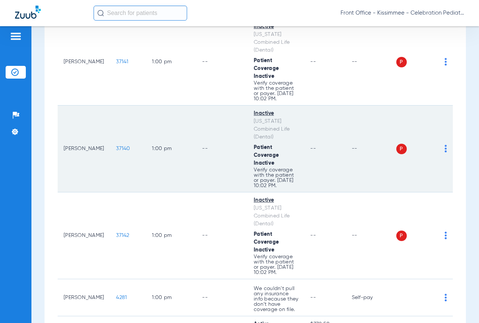
click at [116, 151] on span "37140" at bounding box center [123, 148] width 14 height 5
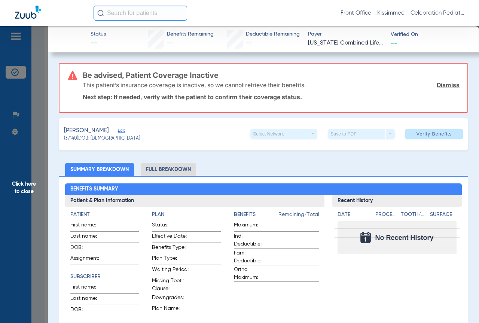
click at [182, 171] on li "Full Breakdown" at bounding box center [168, 169] width 55 height 13
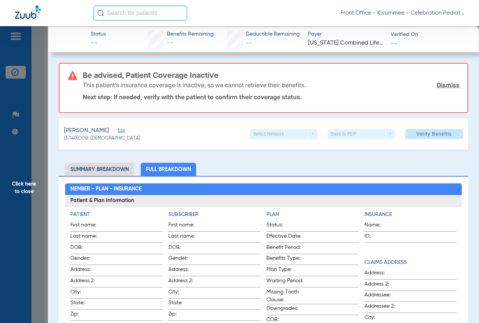
click at [44, 226] on span "Click here to close" at bounding box center [24, 187] width 48 height 323
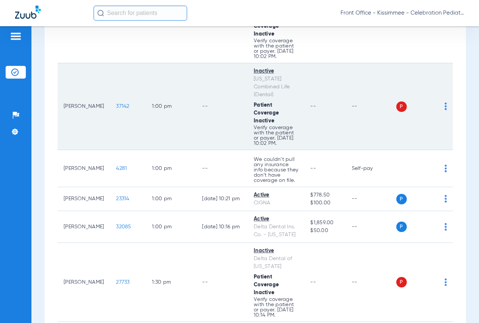
scroll to position [1609, 0]
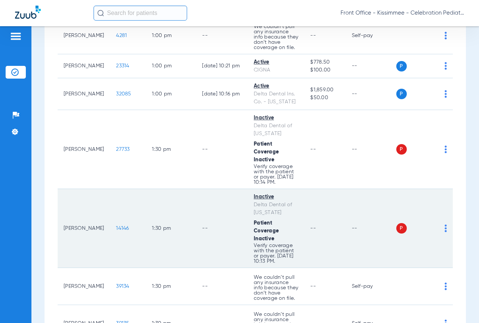
click at [116, 231] on span "14146" at bounding box center [122, 228] width 13 height 5
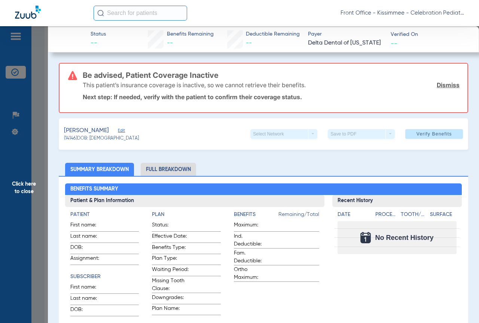
click at [42, 198] on span "Click here to close" at bounding box center [24, 187] width 48 height 323
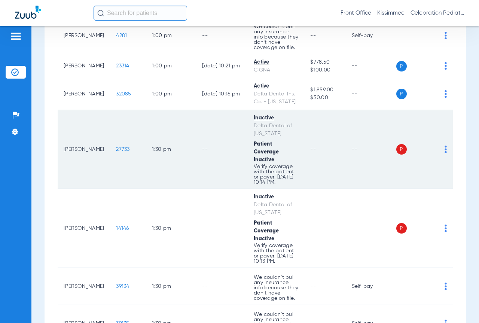
click at [116, 152] on span "27733" at bounding box center [122, 149] width 13 height 5
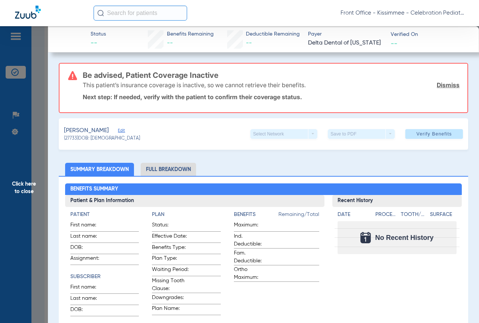
click at [44, 161] on span "Click here to close" at bounding box center [24, 187] width 48 height 323
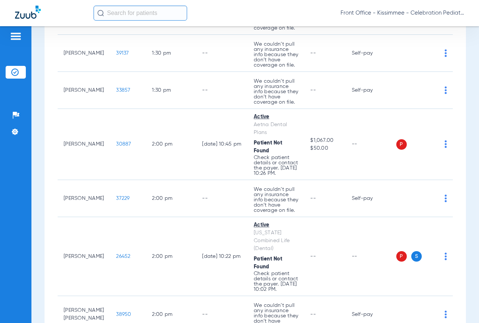
scroll to position [2020, 0]
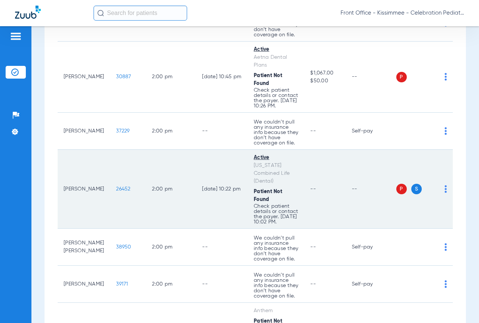
click at [116, 192] on span "26452" at bounding box center [123, 188] width 14 height 5
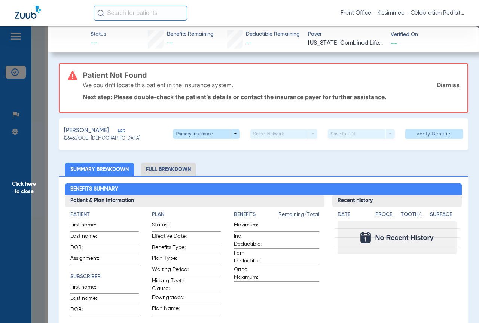
click at [170, 169] on li "Full Breakdown" at bounding box center [168, 169] width 55 height 13
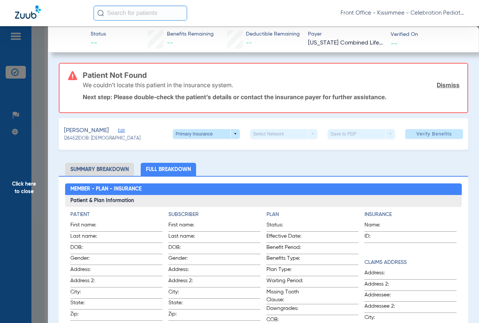
click at [31, 172] on span "Click here to close" at bounding box center [24, 187] width 48 height 323
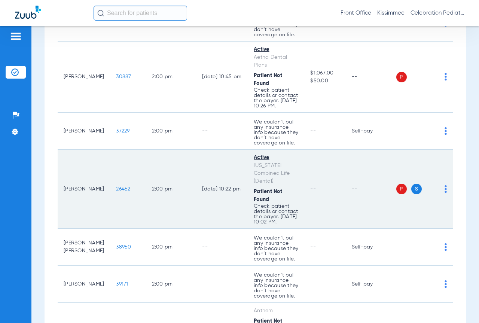
click at [116, 192] on span "26452" at bounding box center [123, 188] width 14 height 5
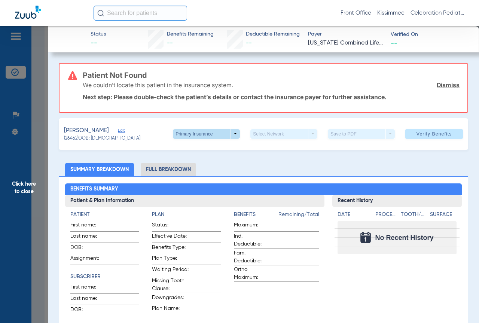
click at [215, 134] on span at bounding box center [206, 134] width 67 height 10
click at [40, 172] on div at bounding box center [239, 161] width 479 height 323
click at [40, 164] on span "Click here to close" at bounding box center [24, 187] width 48 height 323
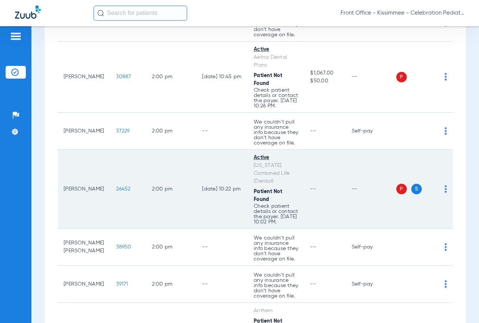
click at [116, 192] on span "26452" at bounding box center [123, 188] width 14 height 5
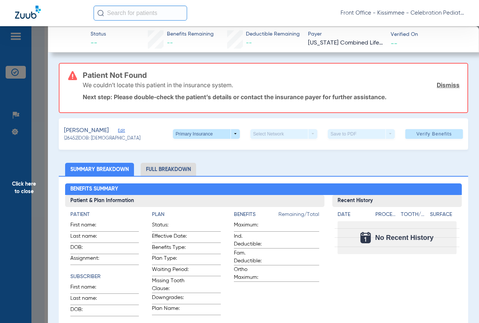
click at [40, 210] on span "Click here to close" at bounding box center [24, 187] width 48 height 323
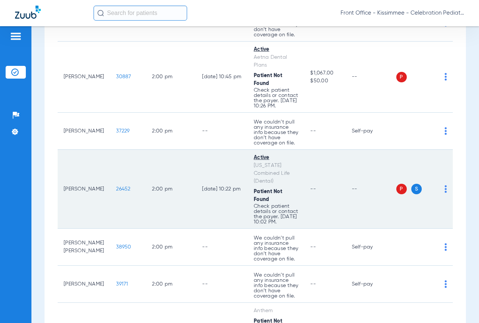
click at [116, 192] on span "26452" at bounding box center [123, 188] width 14 height 5
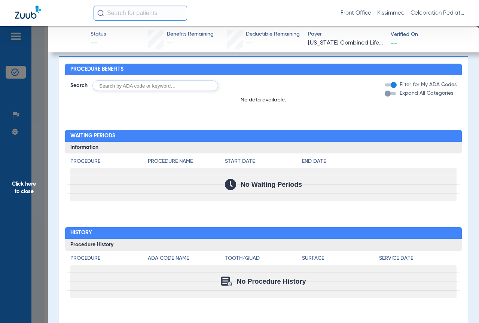
scroll to position [192, 0]
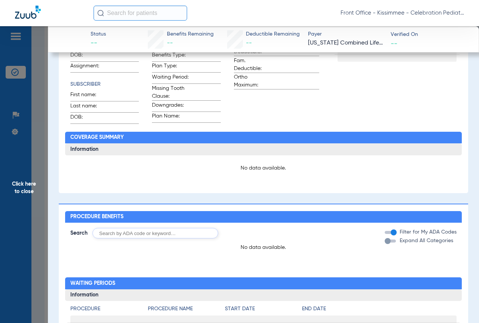
click at [38, 163] on span "Click here to close" at bounding box center [24, 187] width 48 height 323
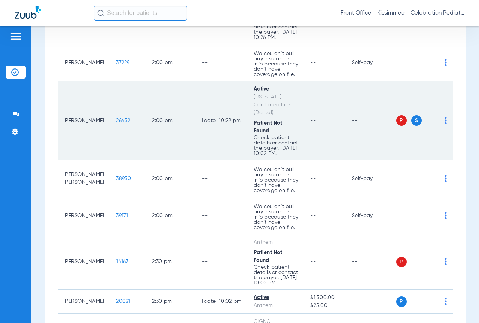
scroll to position [2095, 0]
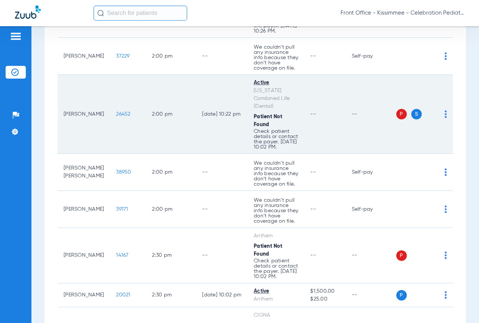
click at [117, 117] on span "26452" at bounding box center [123, 113] width 14 height 5
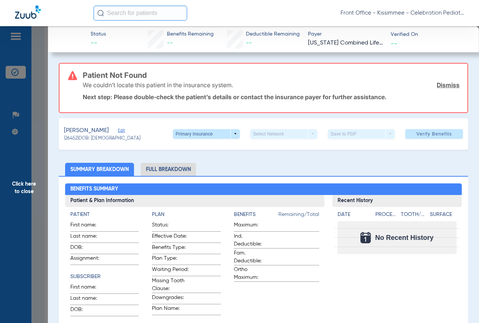
drag, startPoint x: 35, startPoint y: 152, endPoint x: 23, endPoint y: 137, distance: 19.2
click at [35, 152] on span "Click here to close" at bounding box center [24, 187] width 48 height 323
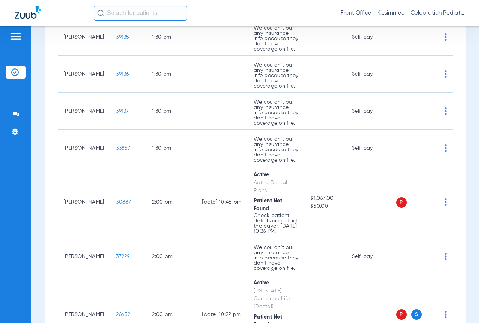
scroll to position [1908, 0]
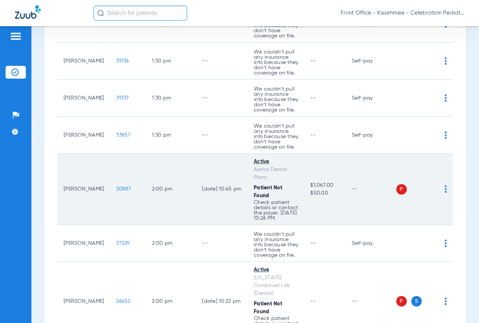
click at [116, 192] on span "30887" at bounding box center [123, 188] width 15 height 5
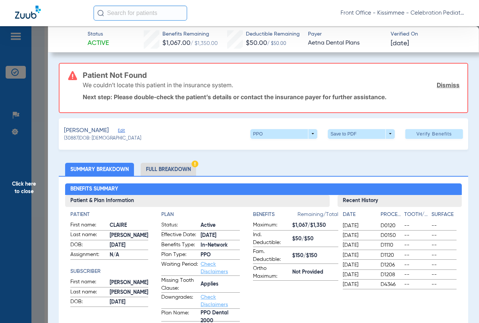
click at [187, 169] on li "Full Breakdown" at bounding box center [168, 169] width 55 height 13
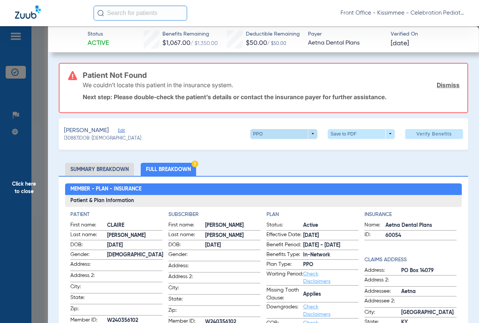
click at [259, 132] on span at bounding box center [283, 134] width 67 height 10
click at [259, 132] on div at bounding box center [239, 161] width 479 height 323
click at [446, 83] on link "Dismiss" at bounding box center [448, 84] width 23 height 7
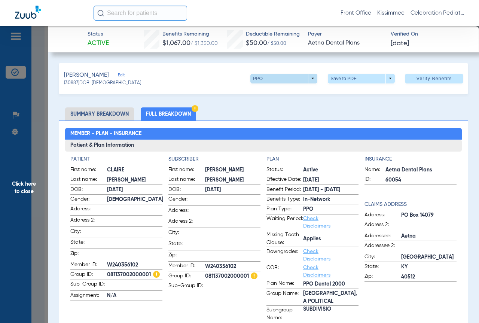
click at [300, 83] on span at bounding box center [283, 79] width 67 height 10
click at [300, 83] on div "PPO Out of Network" at bounding box center [308, 99] width 126 height 33
click at [312, 103] on div "PPO Out of Network" at bounding box center [308, 99] width 126 height 33
click at [279, 75] on div at bounding box center [239, 161] width 479 height 323
click at [275, 79] on span at bounding box center [284, 79] width 18 height 18
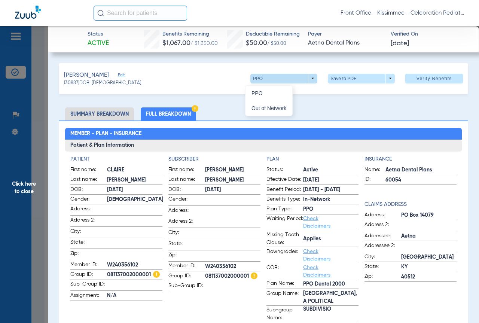
click at [265, 82] on div at bounding box center [239, 161] width 479 height 323
click at [275, 77] on span at bounding box center [284, 79] width 18 height 18
click at [270, 76] on div at bounding box center [239, 161] width 479 height 323
drag, startPoint x: 202, startPoint y: 273, endPoint x: 248, endPoint y: 271, distance: 45.7
click at [248, 272] on label "Group ID: 081137002000001" at bounding box center [214, 276] width 92 height 9
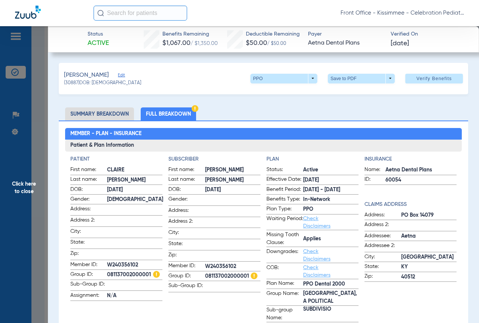
copy label "081137002000001"
click at [218, 272] on span "081137002000001" at bounding box center [232, 276] width 55 height 8
copy label "081137002000001"
click at [212, 274] on span "081137002000001" at bounding box center [232, 276] width 55 height 8
copy label "081137002000001"
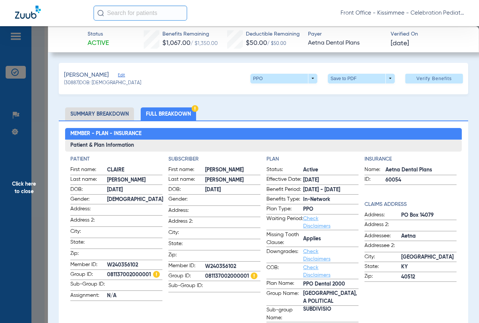
copy label "081137002000001"
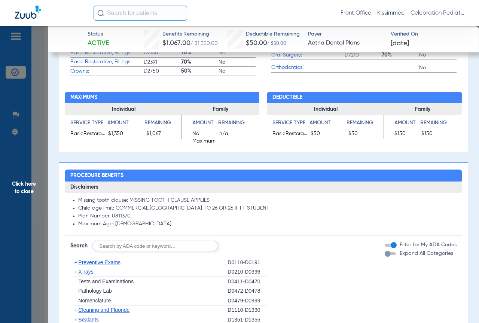
scroll to position [486, 0]
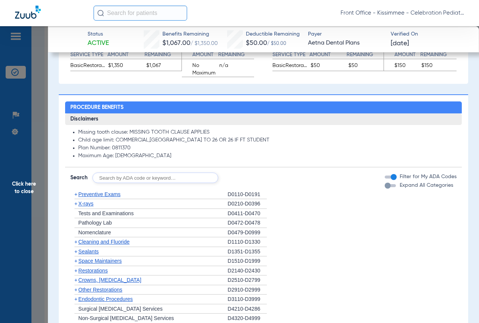
click at [385, 187] on div "button" at bounding box center [388, 186] width 6 height 6
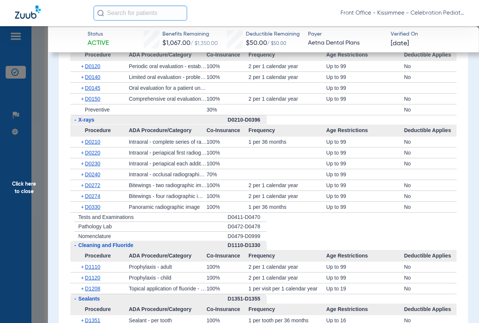
scroll to position [673, 0]
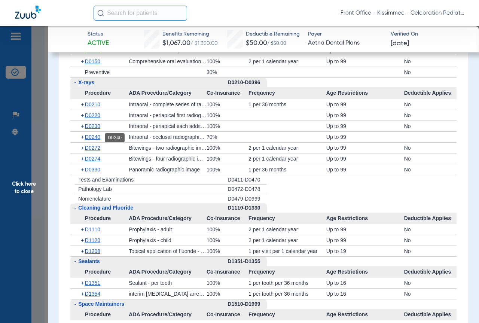
click at [97, 138] on span "D0240" at bounding box center [92, 137] width 15 height 6
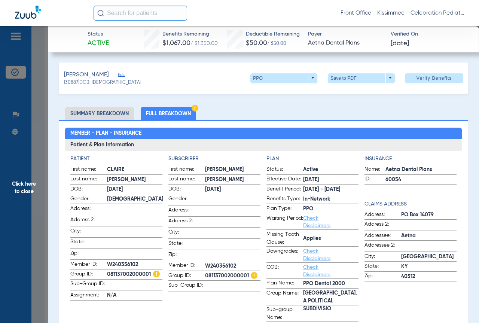
scroll to position [0, 0]
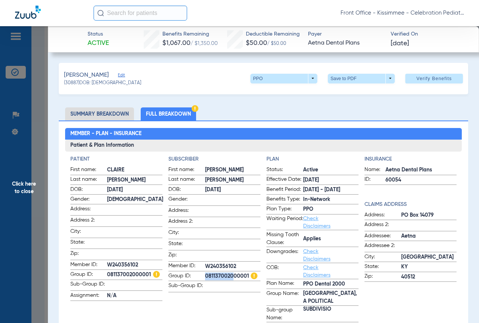
drag, startPoint x: 203, startPoint y: 275, endPoint x: 229, endPoint y: 273, distance: 26.2
click at [229, 273] on label "Group ID: 081137002000001" at bounding box center [214, 276] width 92 height 9
copy label "081137002"
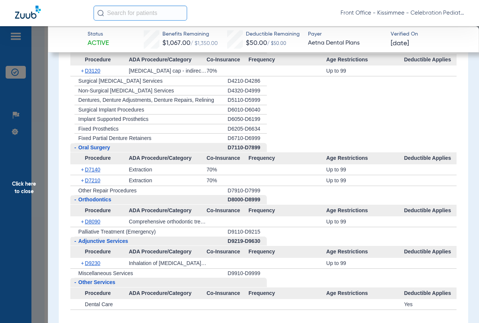
scroll to position [1235, 0]
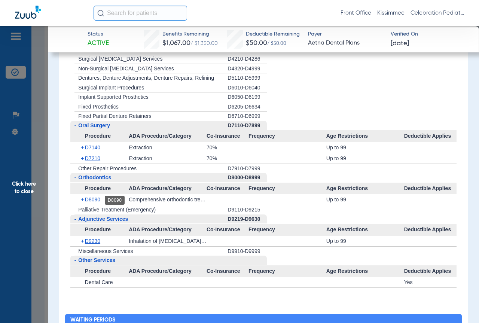
click at [86, 199] on span "D8090" at bounding box center [92, 199] width 15 height 6
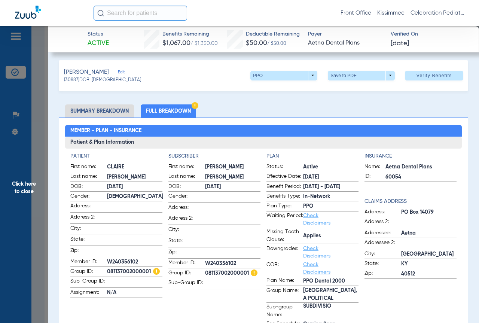
scroll to position [0, 0]
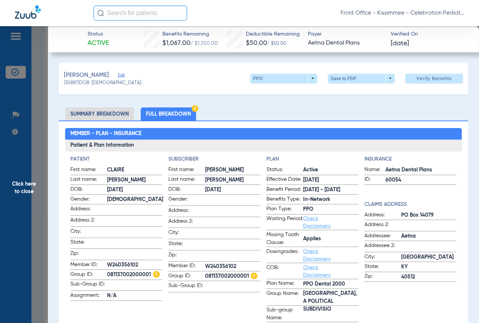
drag, startPoint x: 141, startPoint y: 262, endPoint x: 103, endPoint y: 261, distance: 37.4
click at [103, 261] on label "Member ID: W240356102" at bounding box center [116, 265] width 92 height 9
copy label "W240356102"
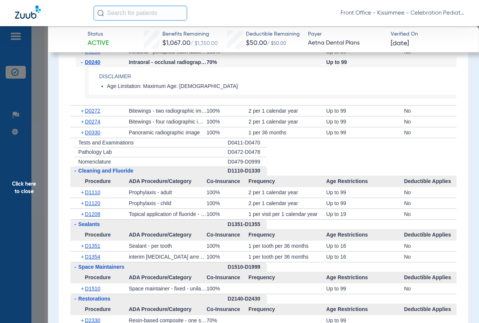
scroll to position [746, 0]
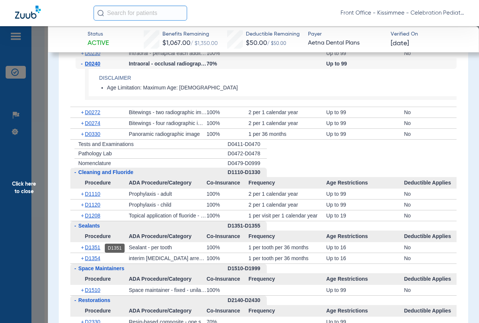
click at [92, 247] on span "D1351" at bounding box center [92, 247] width 15 height 6
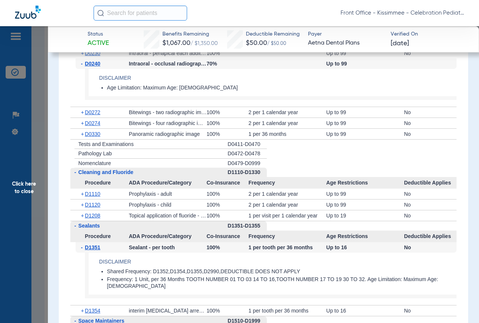
scroll to position [821, 0]
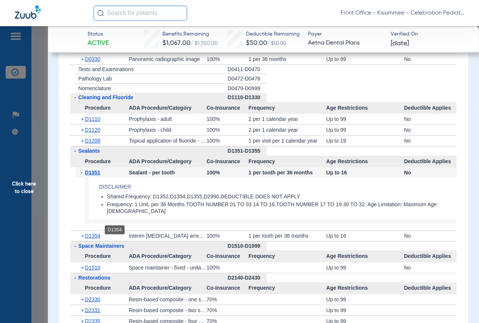
click at [93, 233] on span "D1354" at bounding box center [92, 236] width 15 height 6
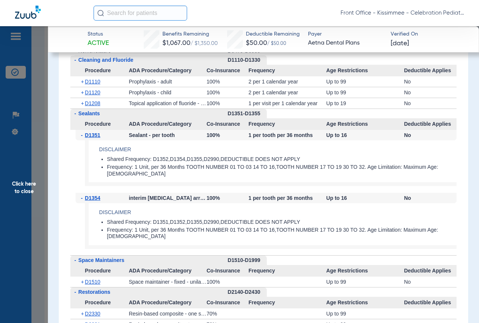
scroll to position [784, 0]
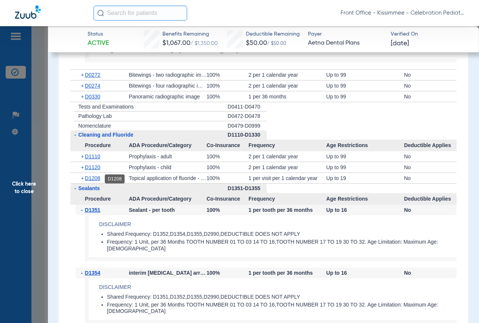
click at [96, 180] on span "D1208" at bounding box center [92, 178] width 15 height 6
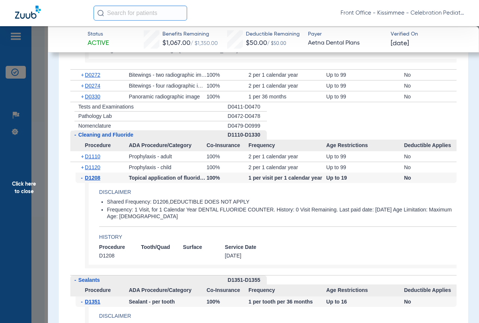
click at [33, 95] on span "Click here to close" at bounding box center [24, 187] width 48 height 323
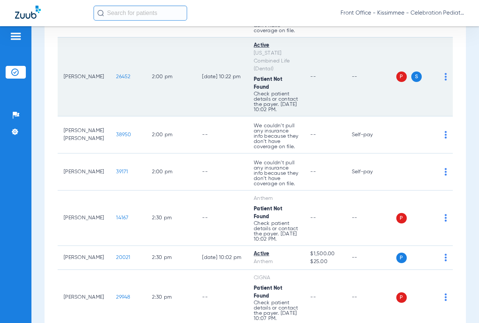
scroll to position [2170, 0]
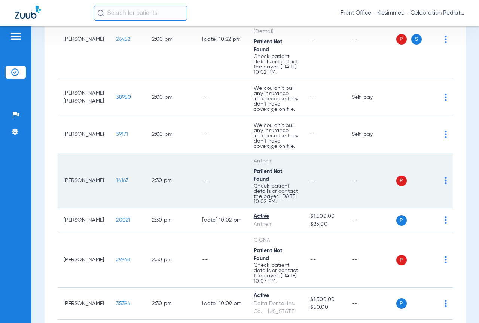
click at [116, 183] on span "14167" at bounding box center [122, 180] width 12 height 5
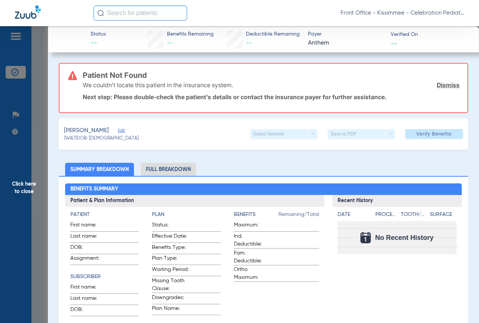
click at [179, 168] on li "Full Breakdown" at bounding box center [168, 169] width 55 height 13
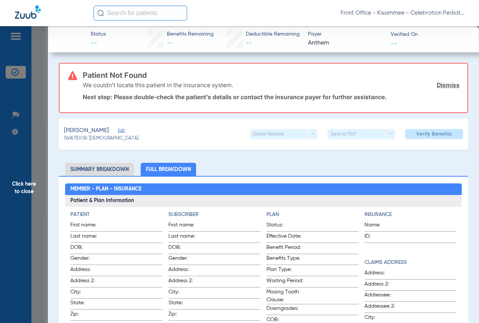
click at [42, 209] on span "Click here to close" at bounding box center [24, 187] width 48 height 323
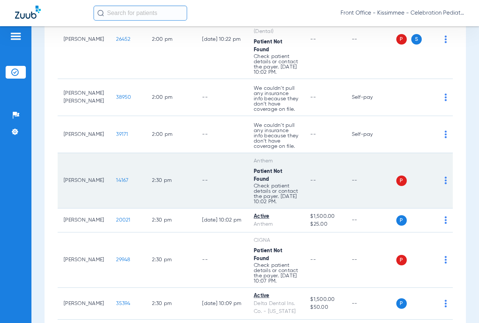
click at [116, 183] on span "14167" at bounding box center [122, 180] width 12 height 5
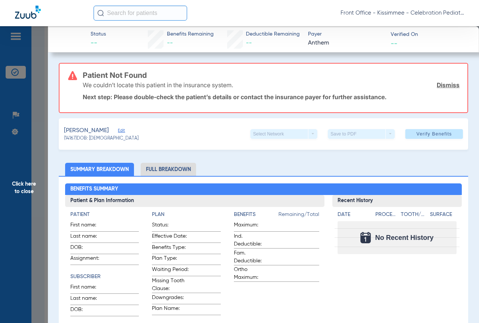
click at [39, 173] on span "Click here to close" at bounding box center [24, 187] width 48 height 323
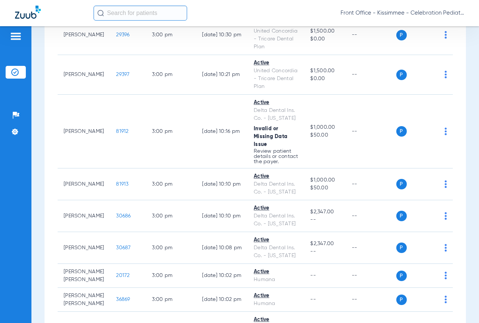
scroll to position [2507, 0]
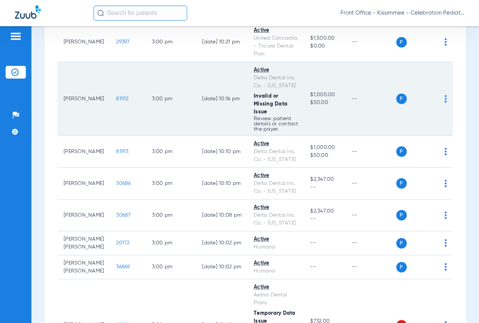
click at [116, 101] on span "81912" at bounding box center [122, 98] width 12 height 5
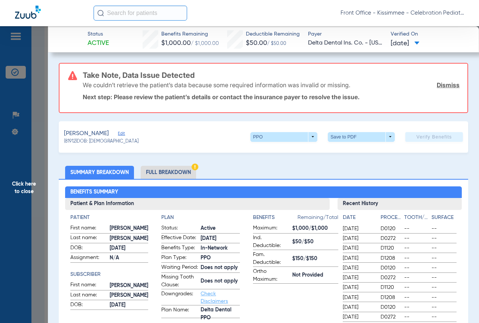
click at [176, 171] on li "Full Breakdown" at bounding box center [168, 172] width 55 height 13
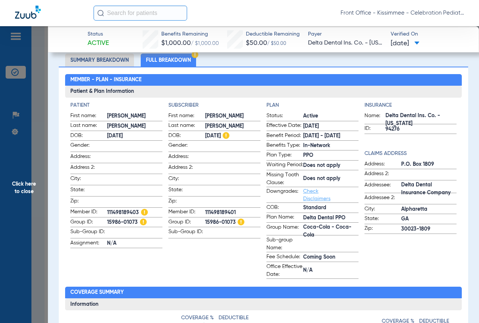
scroll to position [0, 0]
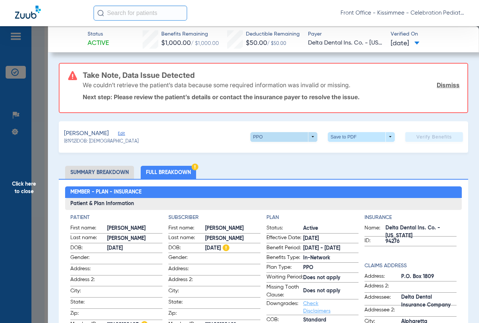
drag, startPoint x: 292, startPoint y: 149, endPoint x: 284, endPoint y: 137, distance: 14.7
click at [290, 147] on div "[PERSON_NAME] (81912) DOB: [DEMOGRAPHIC_DATA] PPO arrow_drop_down Save to PDF a…" at bounding box center [263, 136] width 409 height 31
click at [284, 137] on span at bounding box center [284, 137] width 18 height 18
click at [284, 137] on div at bounding box center [239, 161] width 479 height 323
click at [214, 143] on div "[PERSON_NAME] (81912) DOB: [DEMOGRAPHIC_DATA] PPO arrow_drop_down Save to PDF a…" at bounding box center [263, 136] width 409 height 31
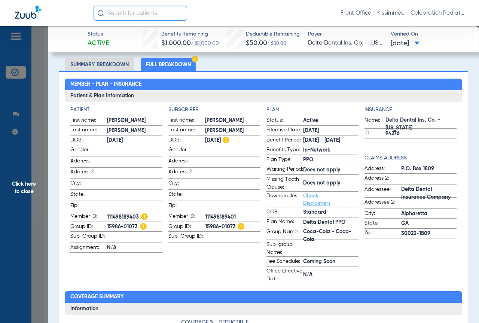
scroll to position [112, 0]
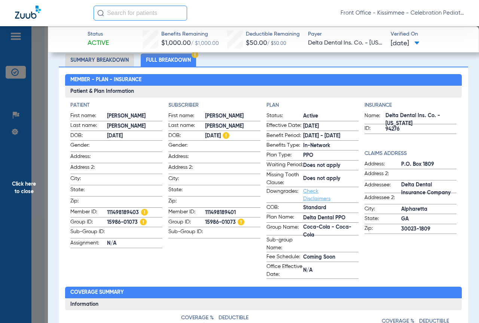
click at [217, 250] on app-subscriber-information "Subscriber First name: [PERSON_NAME] Last name: [PERSON_NAME]: [DEMOGRAPHIC_DAT…" at bounding box center [214, 189] width 92 height 177
click at [42, 123] on span "Click here to close" at bounding box center [24, 187] width 48 height 323
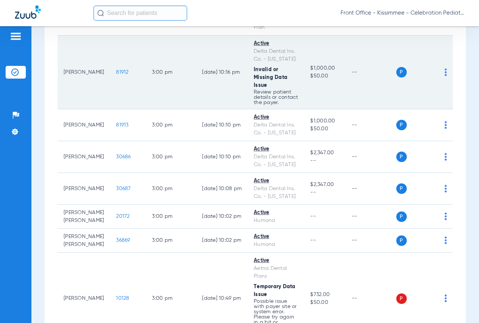
scroll to position [2683, 0]
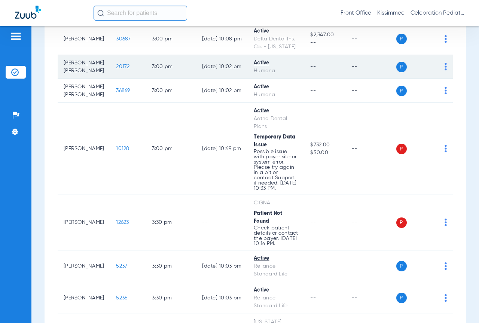
click at [114, 79] on td "20172" at bounding box center [128, 67] width 36 height 24
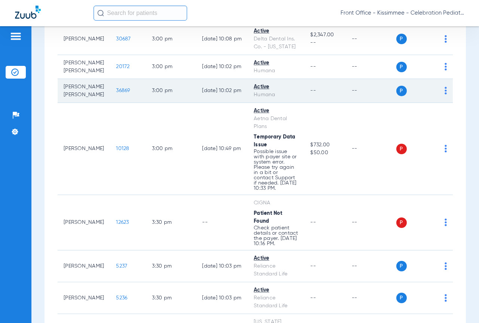
click at [116, 93] on span "36869" at bounding box center [123, 90] width 14 height 5
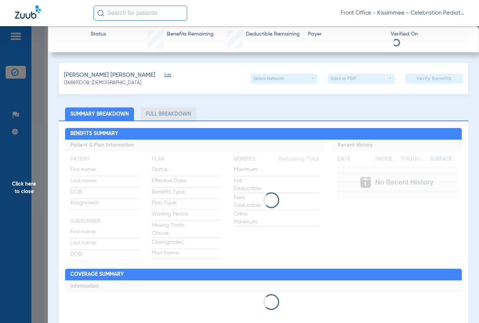
click at [164, 114] on li "Full Breakdown" at bounding box center [168, 113] width 55 height 13
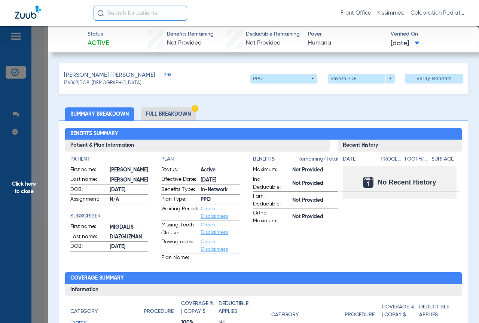
click at [169, 108] on li "Full Breakdown" at bounding box center [168, 113] width 55 height 13
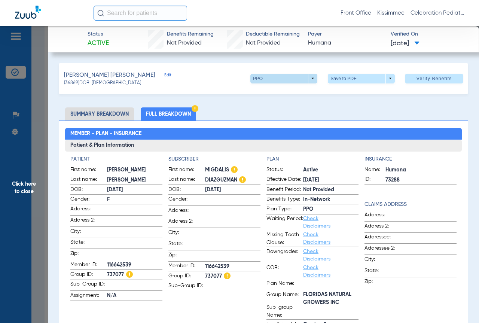
click at [275, 74] on span at bounding box center [284, 79] width 18 height 18
click at [266, 96] on span "Out of Network" at bounding box center [268, 93] width 35 height 5
click at [284, 82] on span at bounding box center [284, 79] width 18 height 18
click at [262, 104] on button "PPO" at bounding box center [268, 108] width 47 height 15
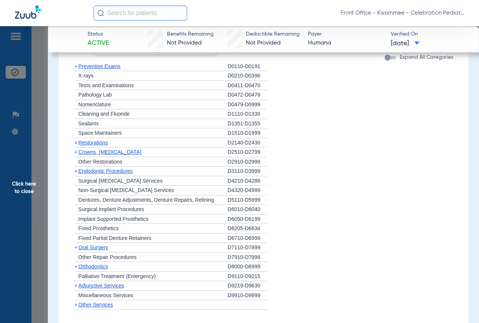
scroll to position [374, 0]
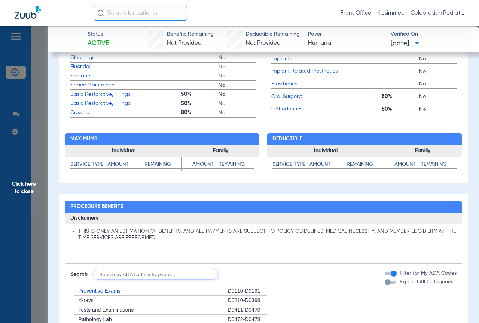
click at [385, 283] on div "button" at bounding box center [388, 282] width 6 height 6
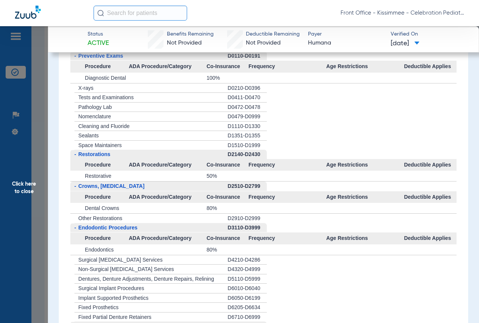
scroll to position [572, 0]
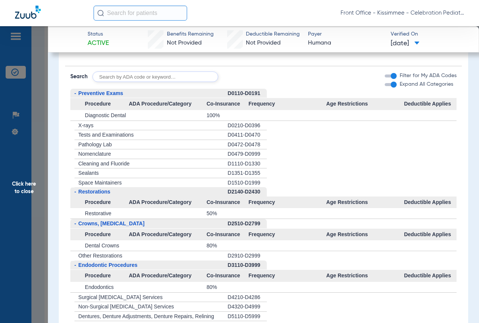
click at [114, 163] on span "Cleaning and Fluoride" at bounding box center [103, 164] width 51 height 6
click at [148, 164] on div "+ Cleaning and Fluoride" at bounding box center [148, 164] width 157 height 10
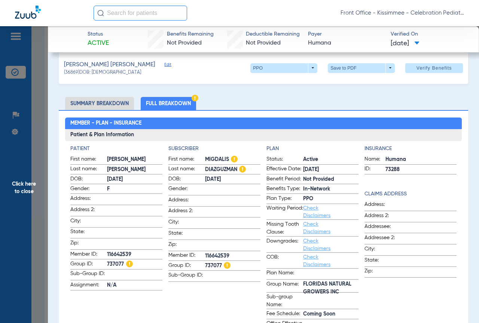
scroll to position [0, 0]
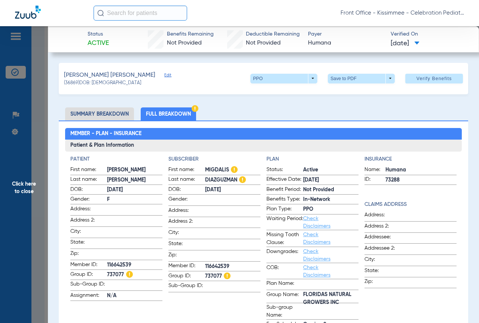
click at [28, 180] on span "Click here to close" at bounding box center [24, 187] width 48 height 323
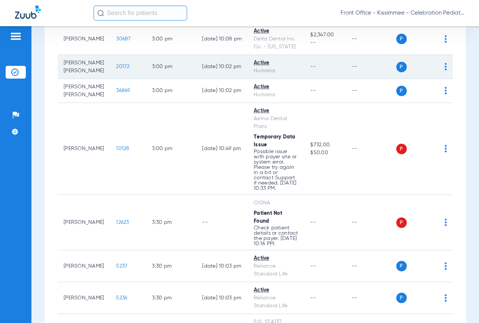
click at [116, 69] on span "20172" at bounding box center [122, 66] width 13 height 5
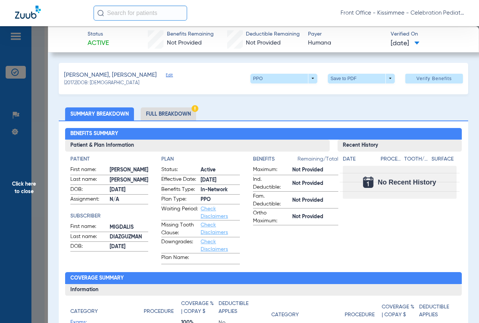
click at [152, 113] on li "Full Breakdown" at bounding box center [168, 113] width 55 height 13
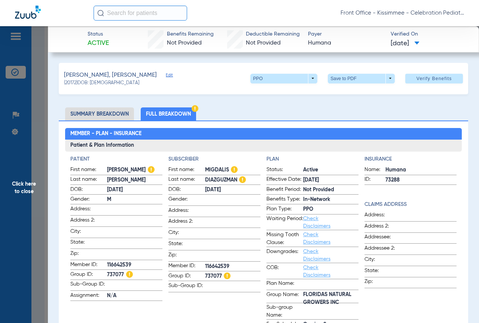
click at [43, 219] on span "Click here to close" at bounding box center [24, 187] width 48 height 323
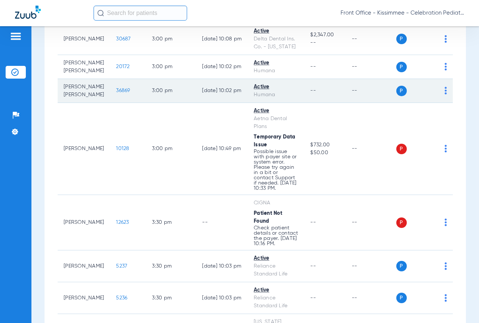
click at [116, 93] on span "36869" at bounding box center [123, 90] width 14 height 5
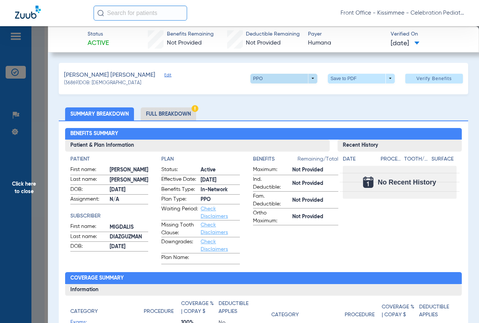
click at [287, 81] on span at bounding box center [284, 79] width 18 height 18
click at [287, 81] on div at bounding box center [239, 161] width 479 height 323
click at [180, 114] on li "Full Breakdown" at bounding box center [168, 113] width 55 height 13
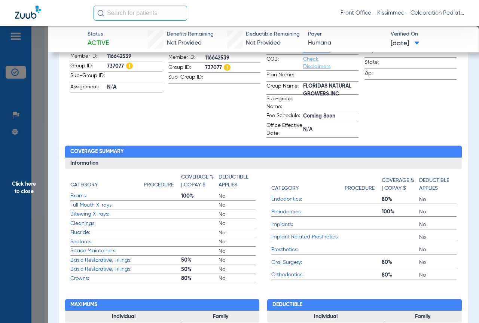
scroll to position [299, 0]
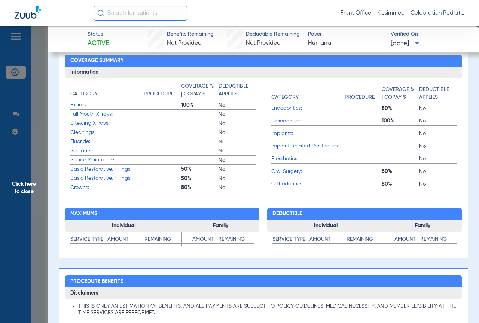
click at [35, 171] on span "Click here to close" at bounding box center [24, 187] width 48 height 323
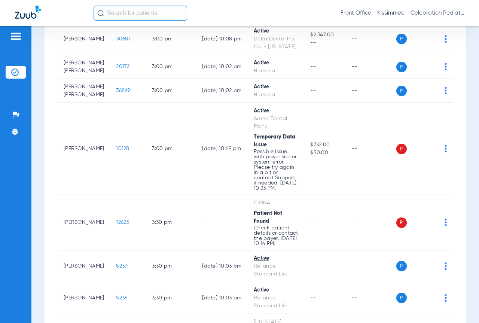
scroll to position [0, 0]
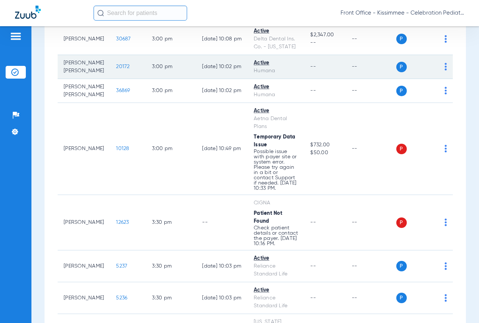
click at [116, 69] on span "20172" at bounding box center [122, 66] width 13 height 5
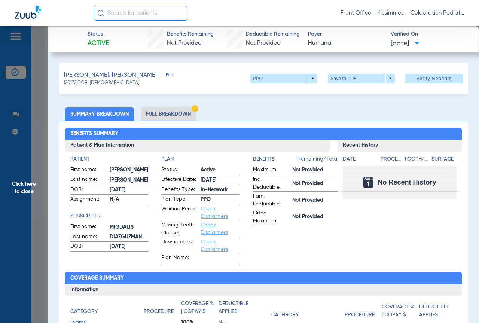
click at [172, 113] on li "Full Breakdown" at bounding box center [168, 113] width 55 height 13
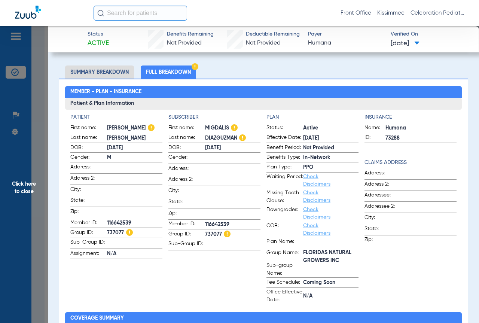
scroll to position [19, 0]
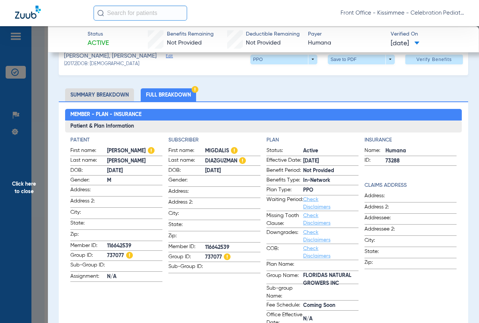
click at [34, 127] on span "Click here to close" at bounding box center [24, 187] width 48 height 323
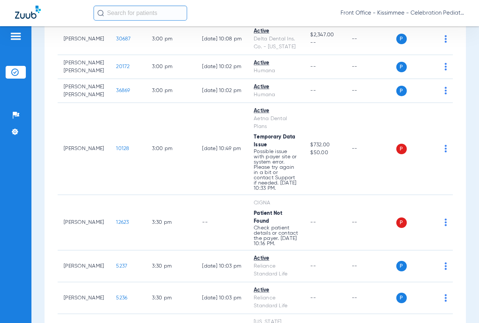
scroll to position [0, 0]
